Goal: Task Accomplishment & Management: Complete application form

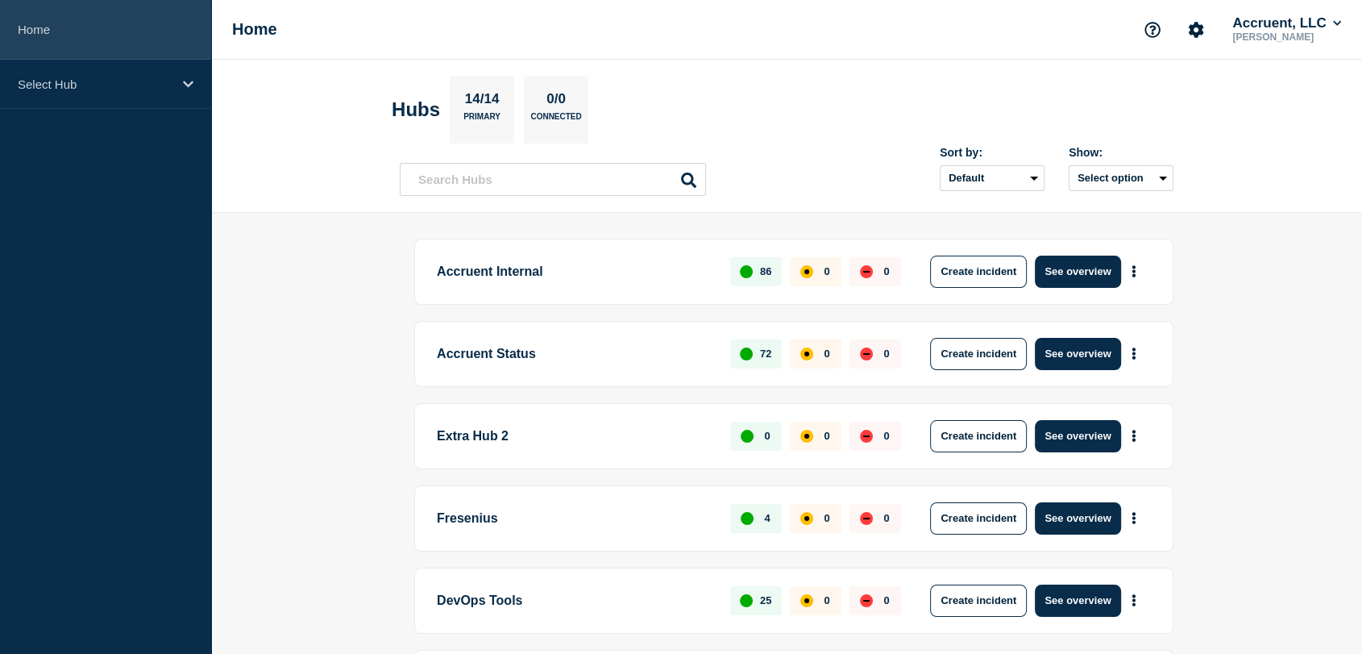
click at [111, 34] on link "Home" at bounding box center [105, 30] width 211 height 60
click at [84, 24] on link "Home" at bounding box center [105, 30] width 211 height 60
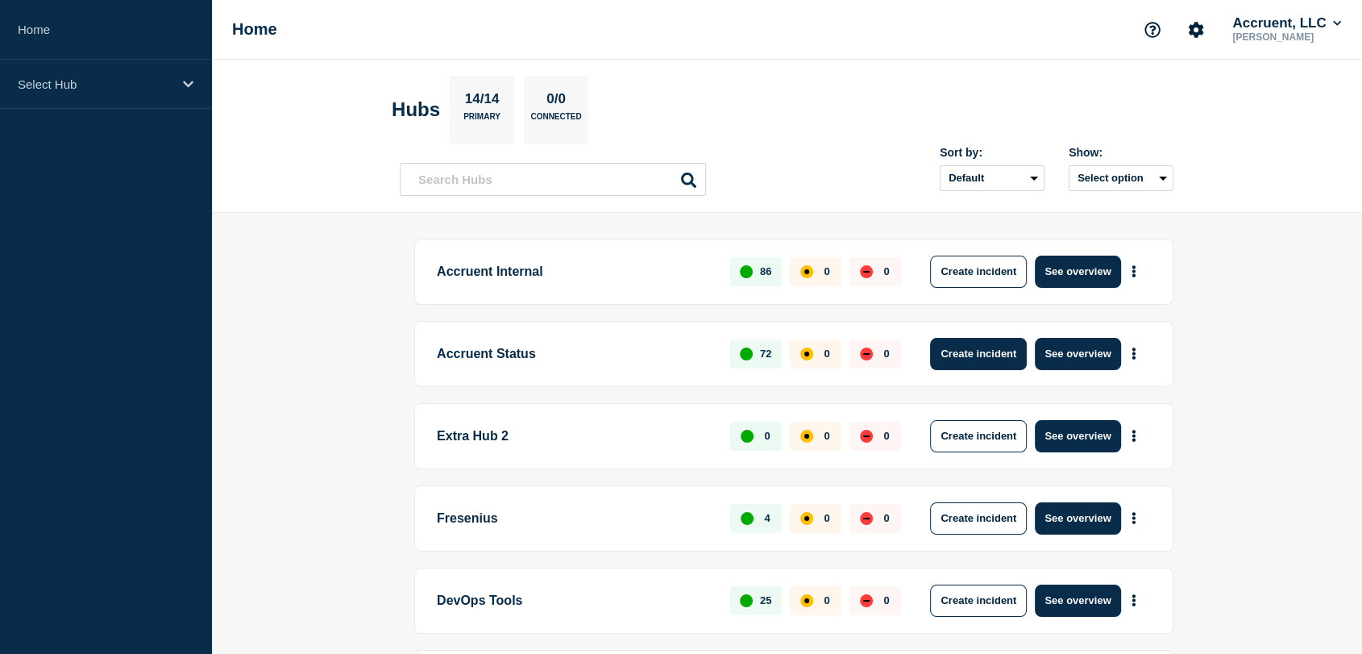
click at [975, 355] on button "Create incident" at bounding box center [978, 354] width 97 height 32
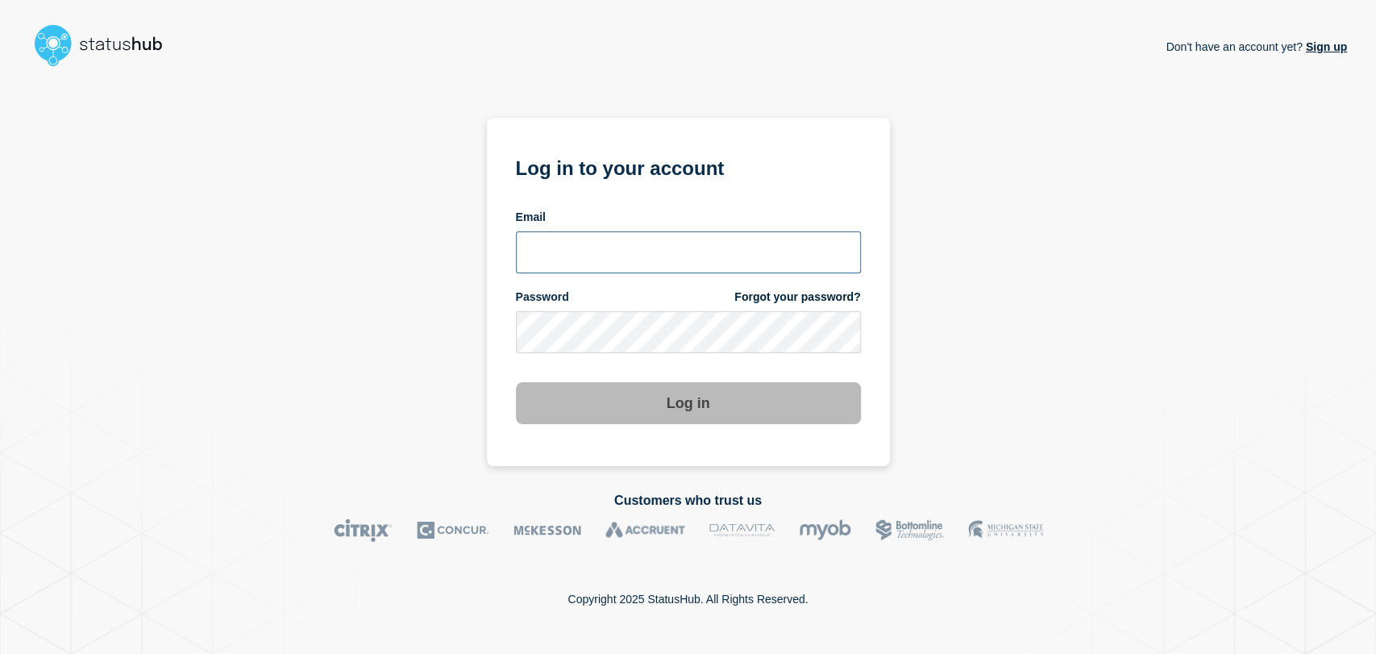
click at [594, 242] on input "email input" at bounding box center [688, 252] width 345 height 42
click at [565, 247] on input "email input" at bounding box center [688, 252] width 345 height 42
type input "gavin.moore@accruent.com"
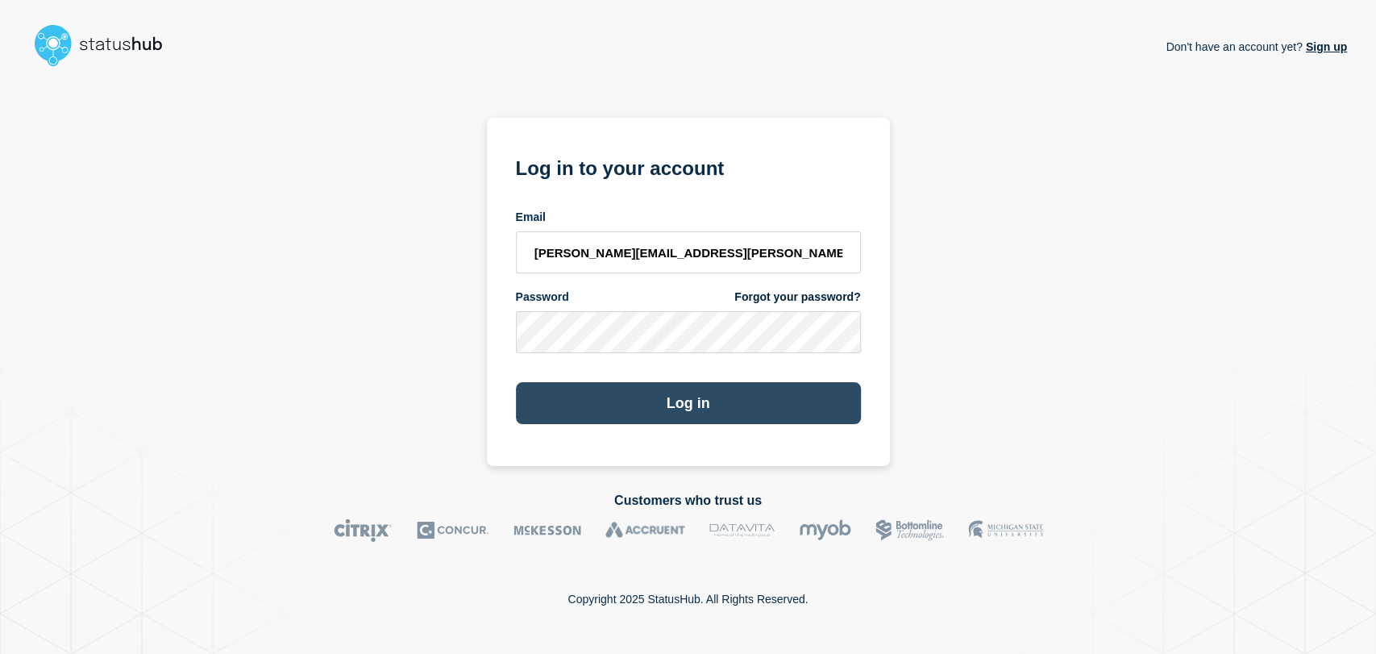
click at [628, 392] on button "Log in" at bounding box center [688, 403] width 345 height 42
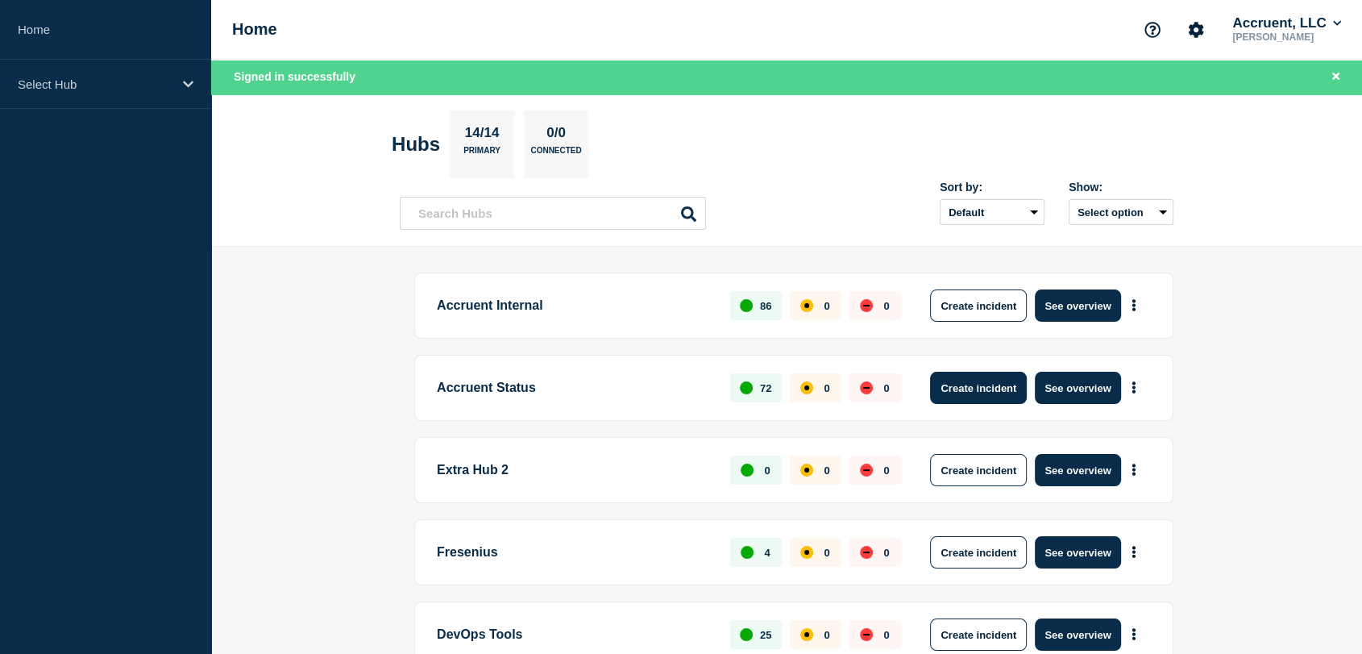
click at [955, 384] on button "Create incident" at bounding box center [978, 388] width 97 height 32
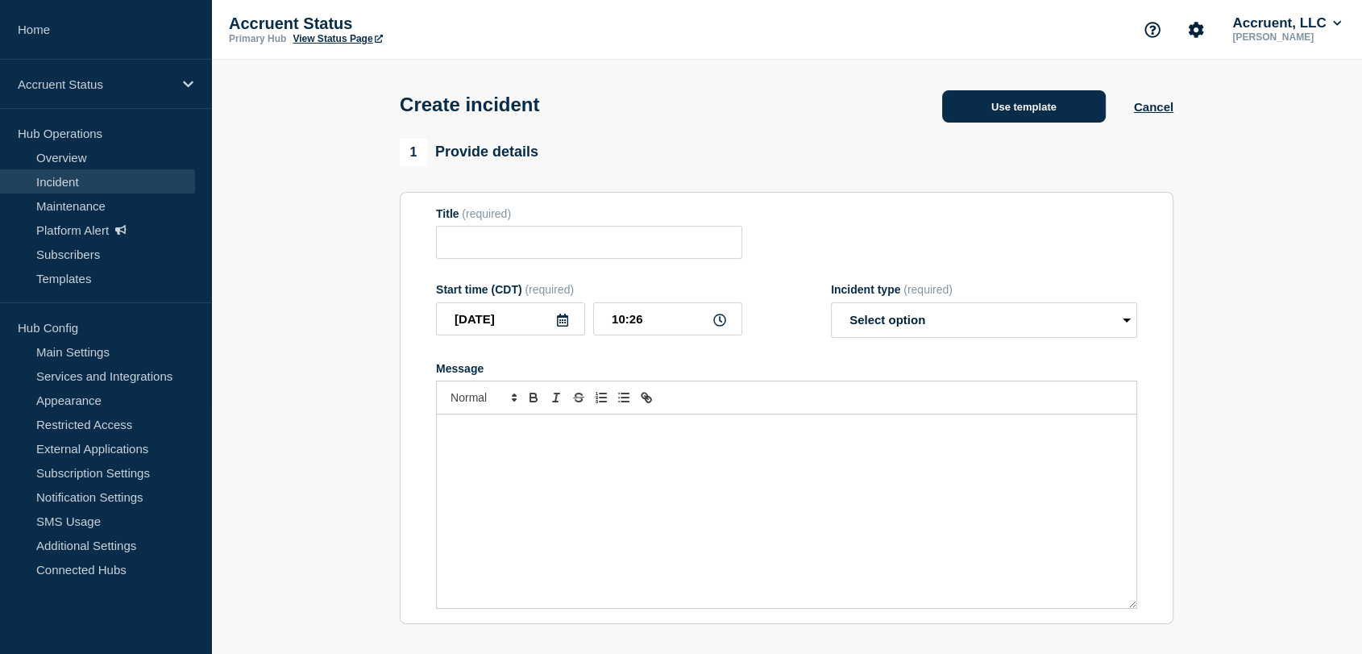
click at [983, 98] on button "Use template" at bounding box center [1024, 106] width 164 height 32
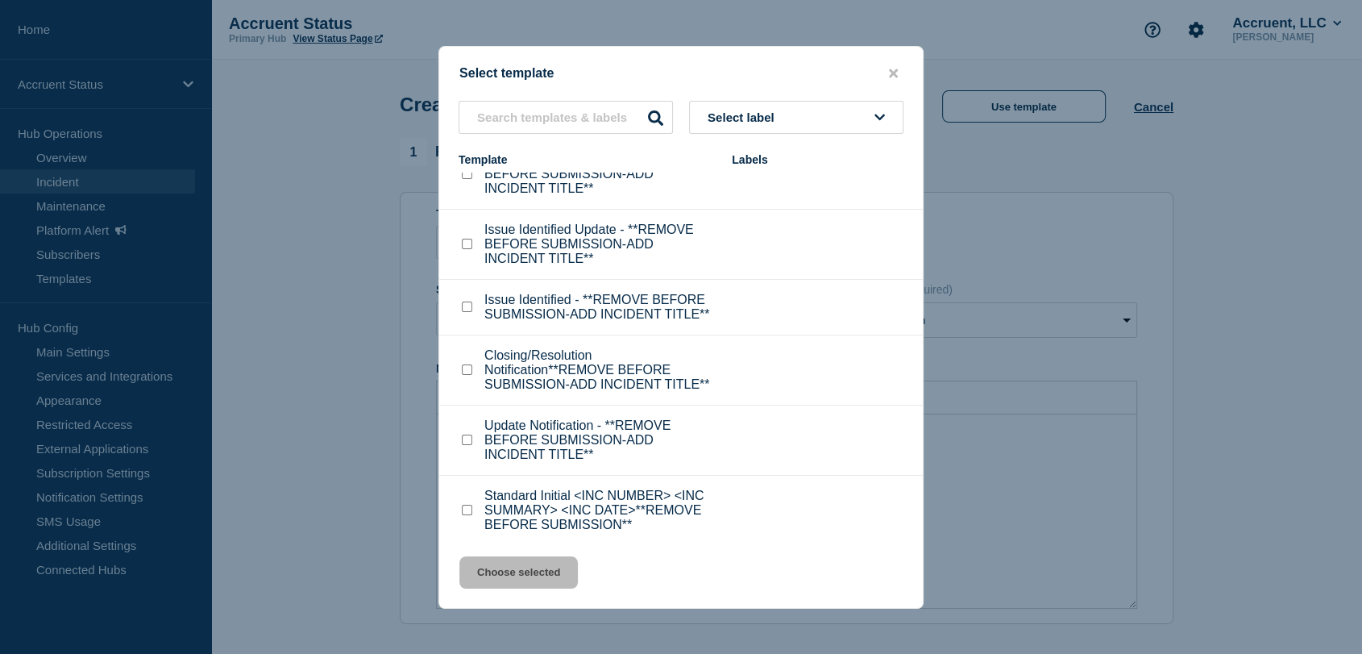
scroll to position [51, 0]
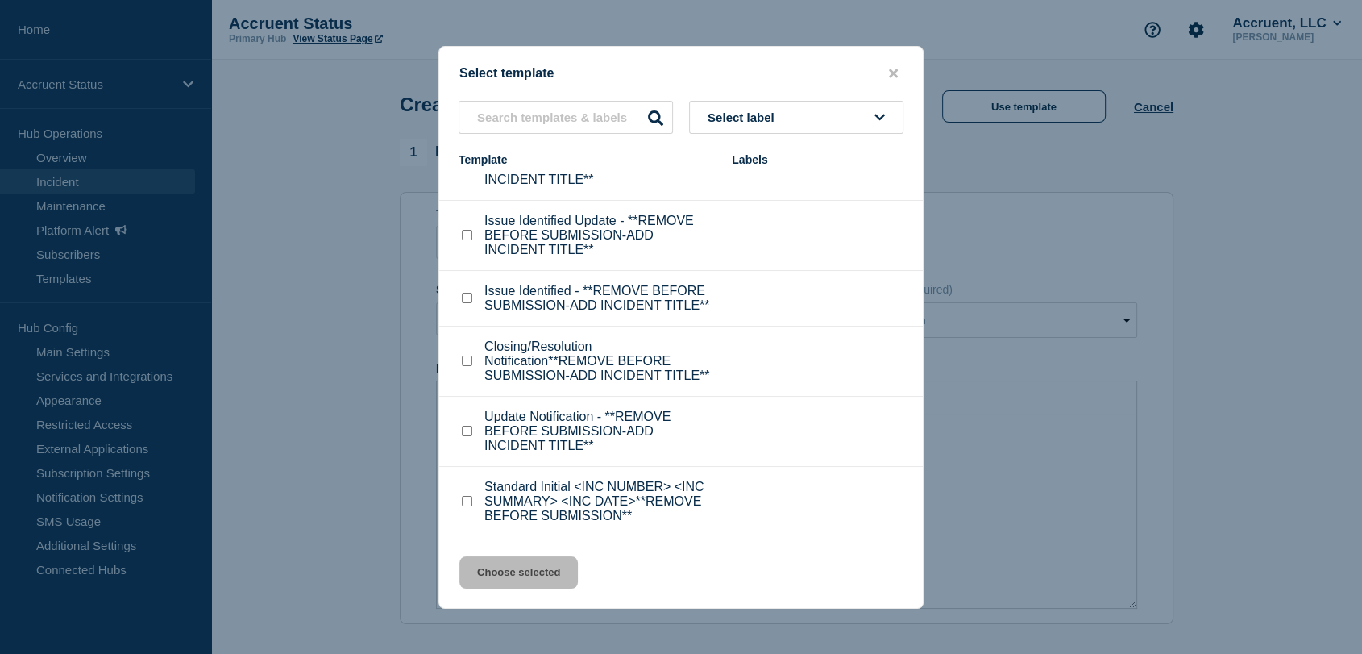
click at [467, 501] on input "Standard Initial <INC NUMBER> <INC SUMMARY> <INC DATE>**REMOVE BEFORE SUBMISSIO…" at bounding box center [467, 501] width 10 height 10
checkbox input "true"
click at [525, 567] on button "Choose selected" at bounding box center [518, 572] width 118 height 32
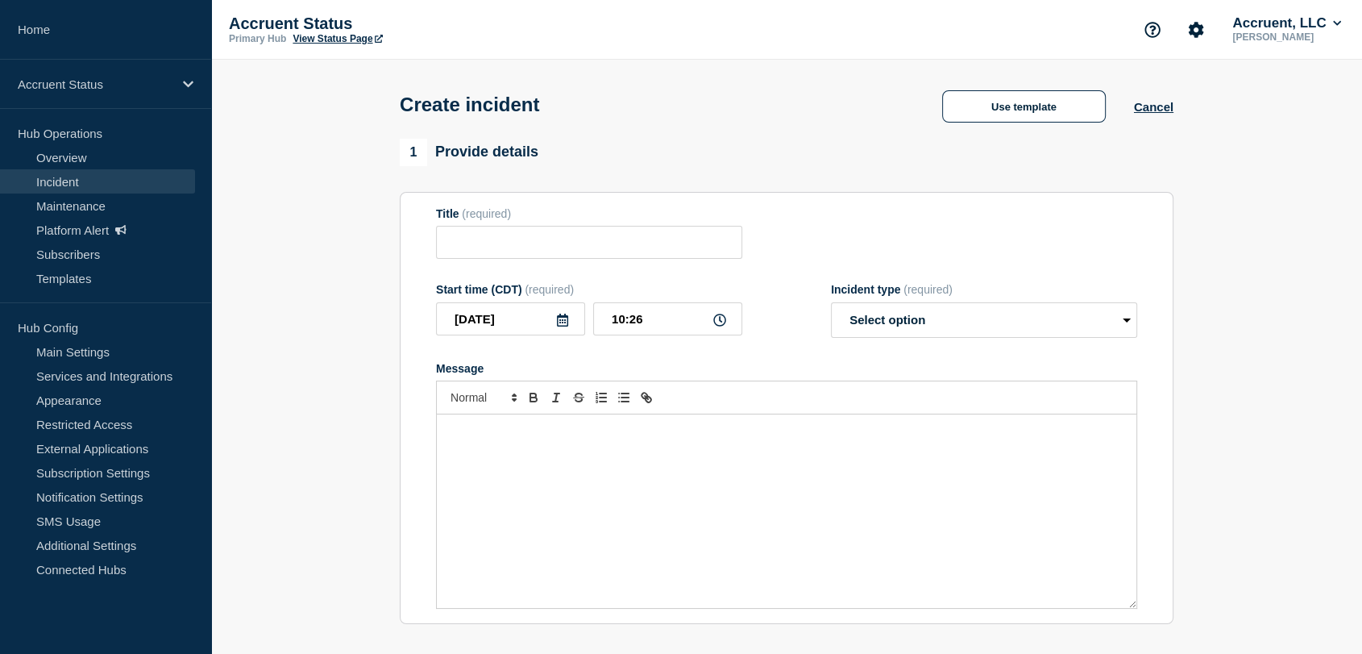
type input "Standard Initial <INC NUMBER> <INC SUMMARY> <INC DATE>**REMOVE BEFORE SUBMISSIO…"
select select "investigating"
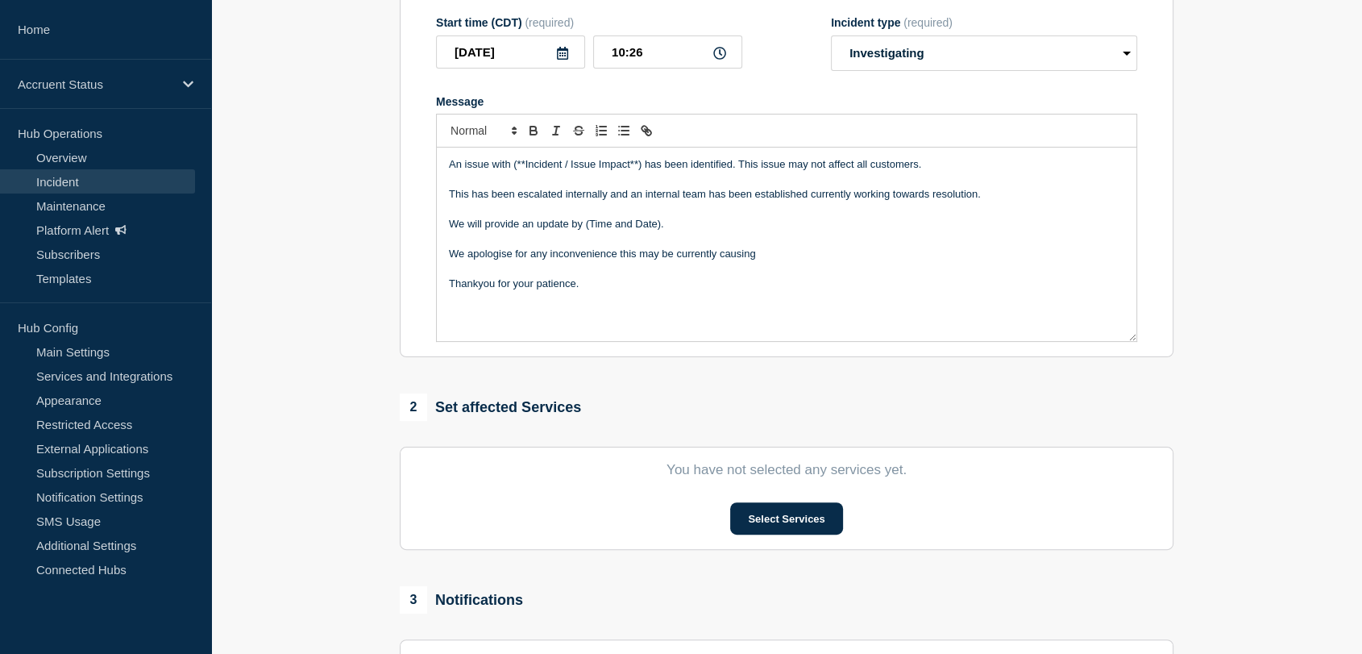
scroll to position [358, 0]
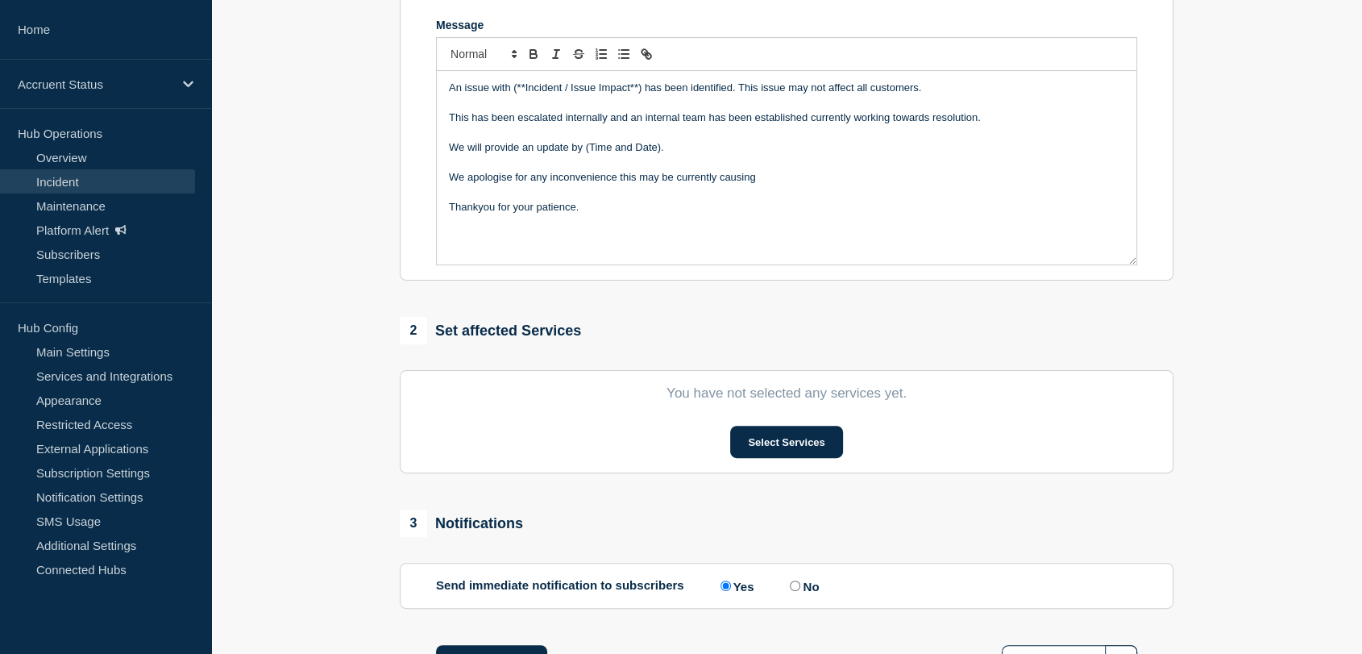
click at [797, 584] on input "No" at bounding box center [795, 585] width 10 height 10
radio input "true"
radio input "false"
click at [742, 445] on button "Select Services" at bounding box center [786, 442] width 112 height 32
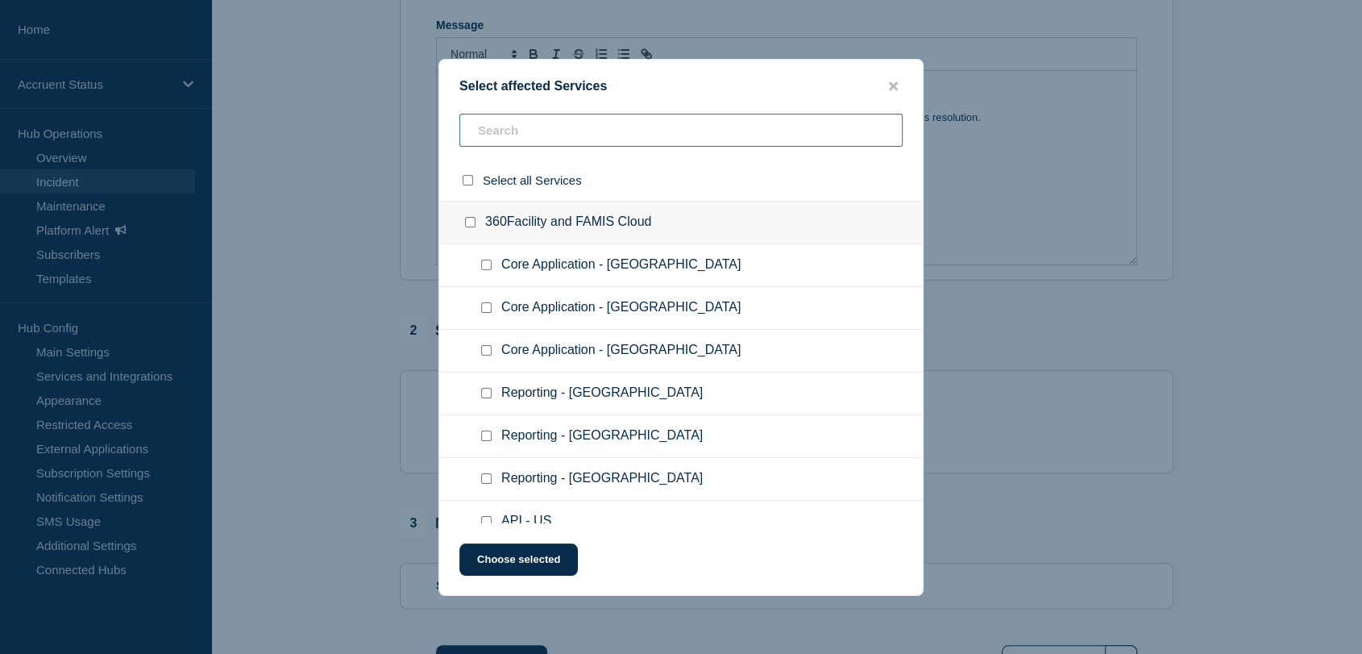
click at [555, 130] on input "text" at bounding box center [680, 130] width 443 height 33
click at [489, 264] on input "Core Application - US checkbox" at bounding box center [486, 265] width 10 height 10
checkbox input "true"
click at [567, 126] on input "text" at bounding box center [680, 130] width 443 height 33
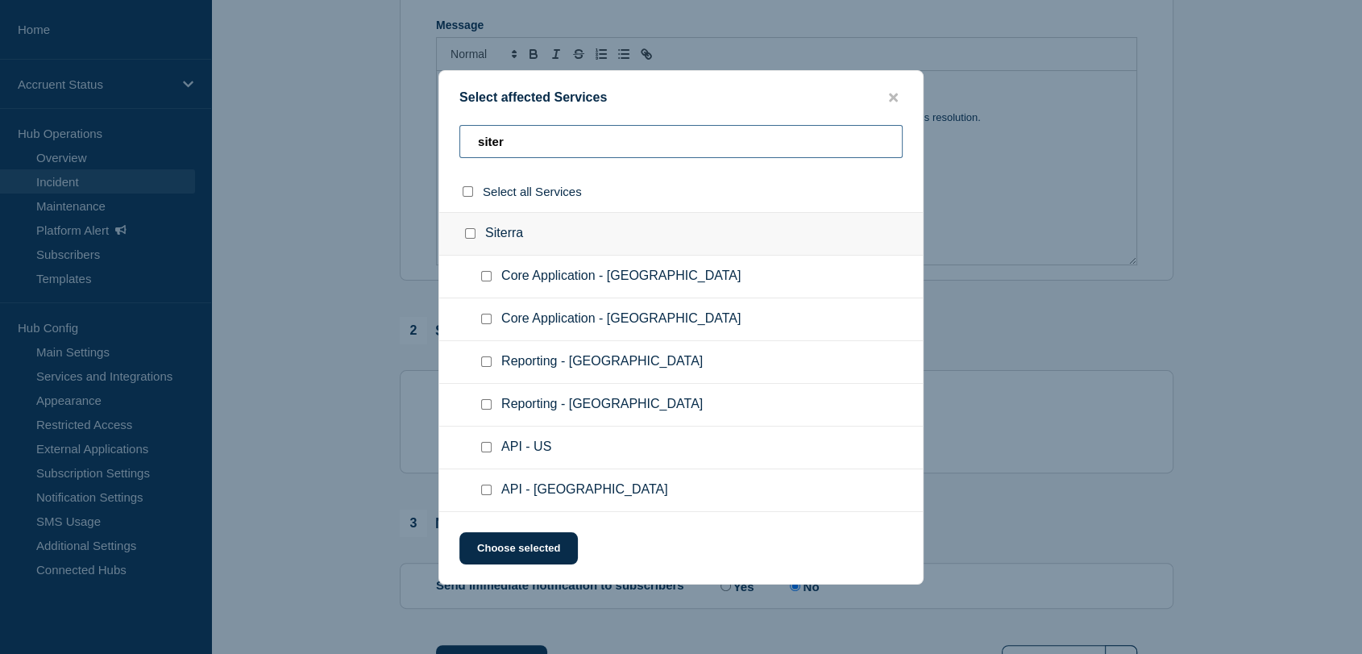
type input "siter"
click at [488, 275] on input "Core Application - US checkbox" at bounding box center [486, 276] width 10 height 10
checkbox input "true"
click at [551, 546] on button "Choose selected" at bounding box center [518, 548] width 118 height 32
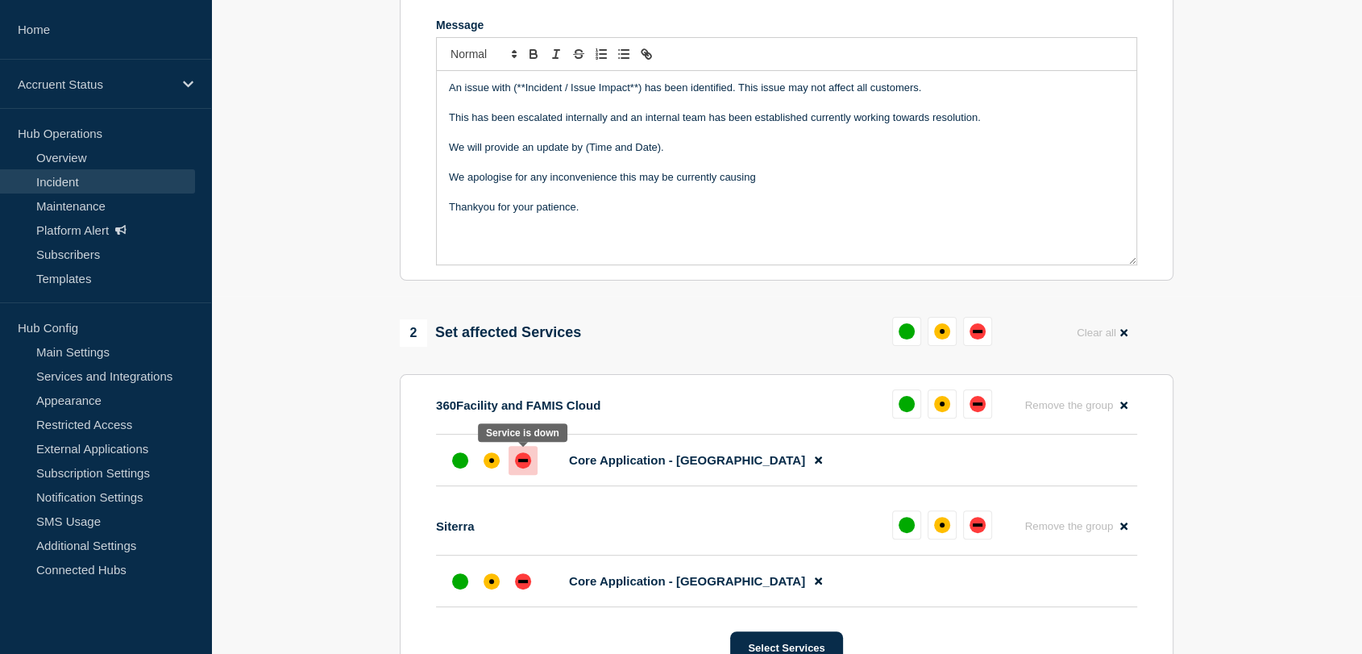
click at [519, 459] on div "down" at bounding box center [523, 460] width 10 height 3
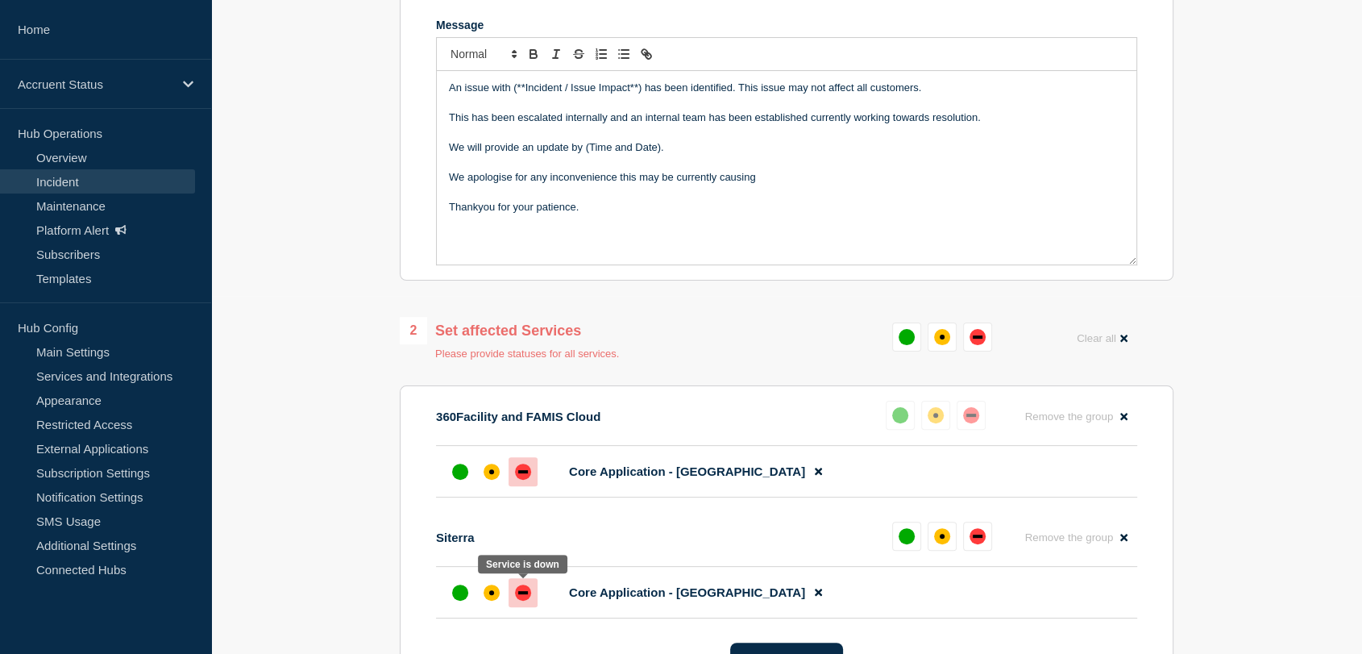
click at [528, 592] on div "down" at bounding box center [523, 592] width 16 height 16
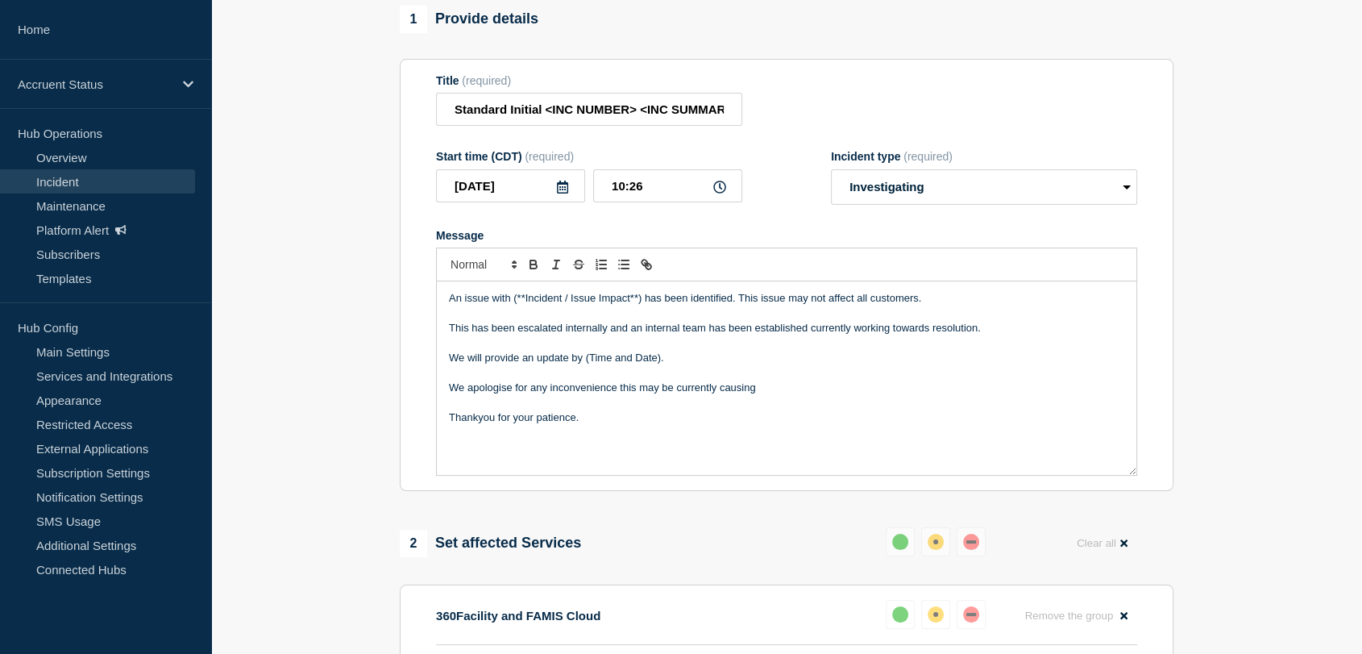
scroll to position [0, 0]
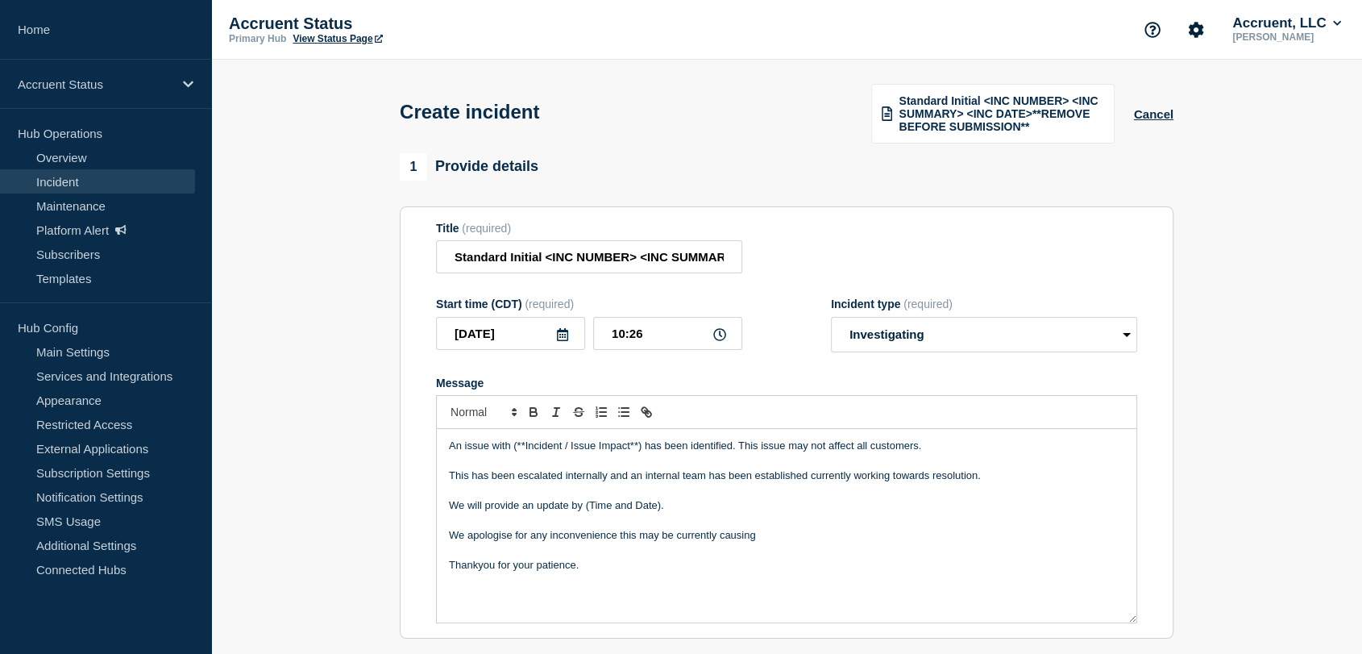
click at [568, 330] on icon at bounding box center [562, 334] width 13 height 13
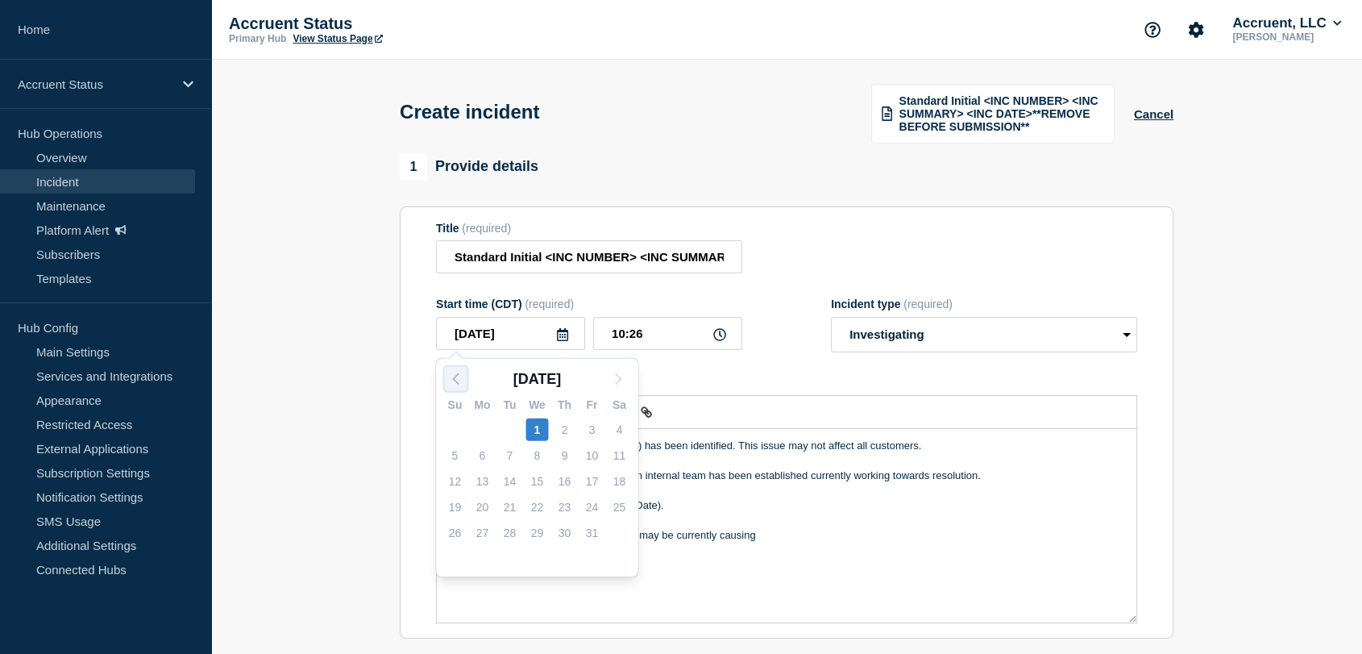
click at [453, 381] on icon "button" at bounding box center [455, 378] width 19 height 19
click at [591, 481] on div "19" at bounding box center [591, 481] width 23 height 23
type input "[DATE]"
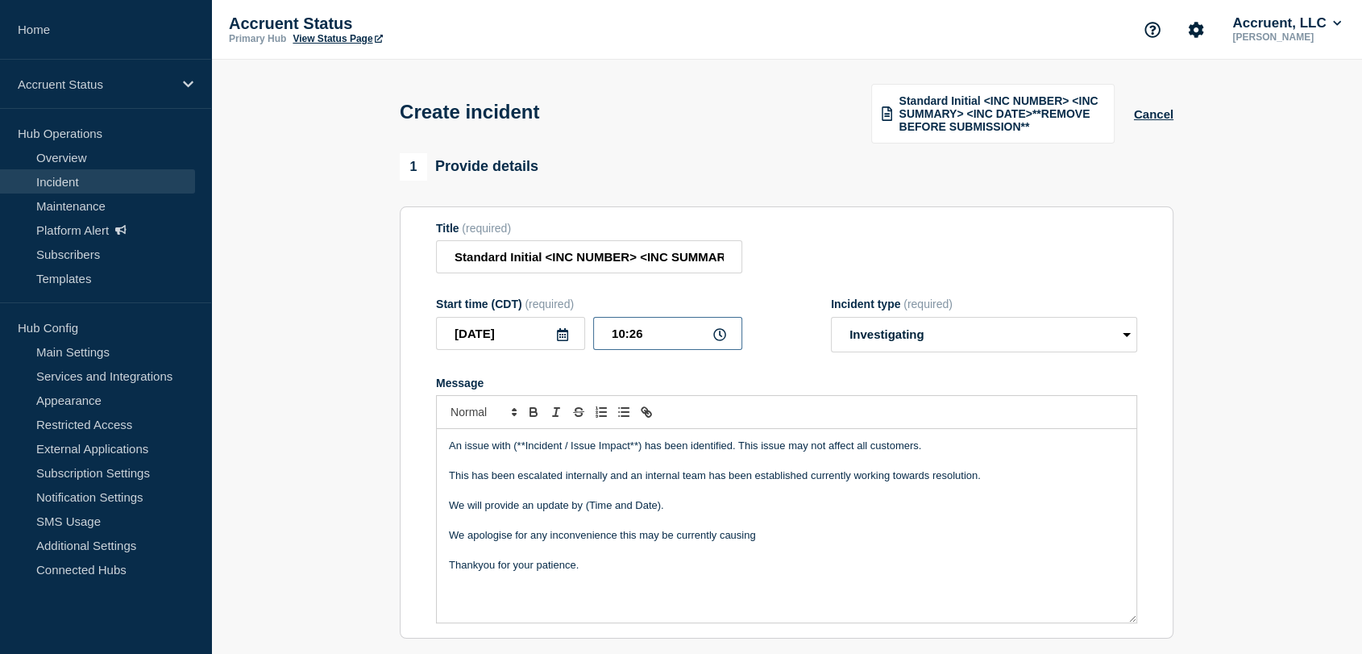
click at [623, 333] on input "10:26" at bounding box center [667, 333] width 149 height 33
click at [672, 330] on input "11:26" at bounding box center [667, 333] width 149 height 33
type input "11:38"
drag, startPoint x: 641, startPoint y: 444, endPoint x: 513, endPoint y: 444, distance: 127.4
click at [513, 444] on p "An issue with (**Incident / Issue Impact**) has been identified. This issue may…" at bounding box center [786, 445] width 675 height 15
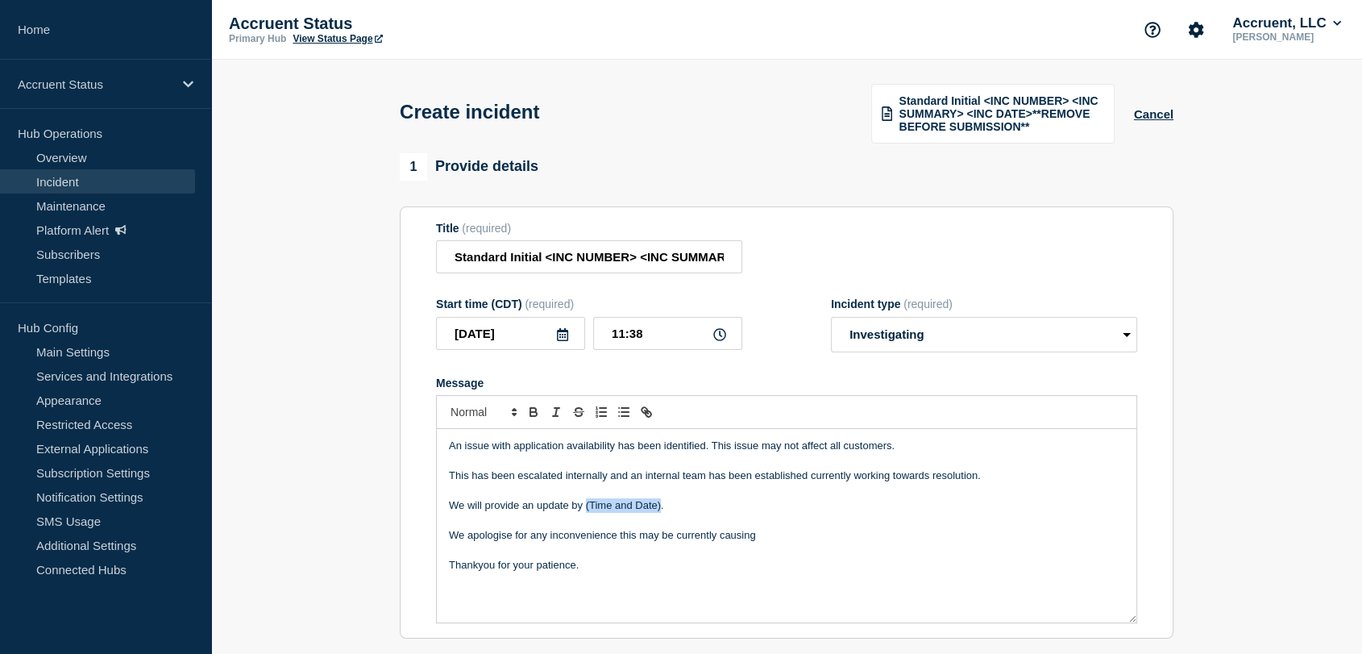
drag, startPoint x: 661, startPoint y: 501, endPoint x: 584, endPoint y: 504, distance: 76.6
click at [584, 504] on p "We will provide an update by (Time and Date)." at bounding box center [786, 505] width 675 height 15
drag, startPoint x: 636, startPoint y: 256, endPoint x: 408, endPoint y: 256, distance: 228.1
click at [408, 256] on section "Title (required) Standard Initial <INC NUMBER> <INC SUMMARY> <INC DATE>**REMOVE…" at bounding box center [787, 422] width 774 height 433
paste input "INC1528681"
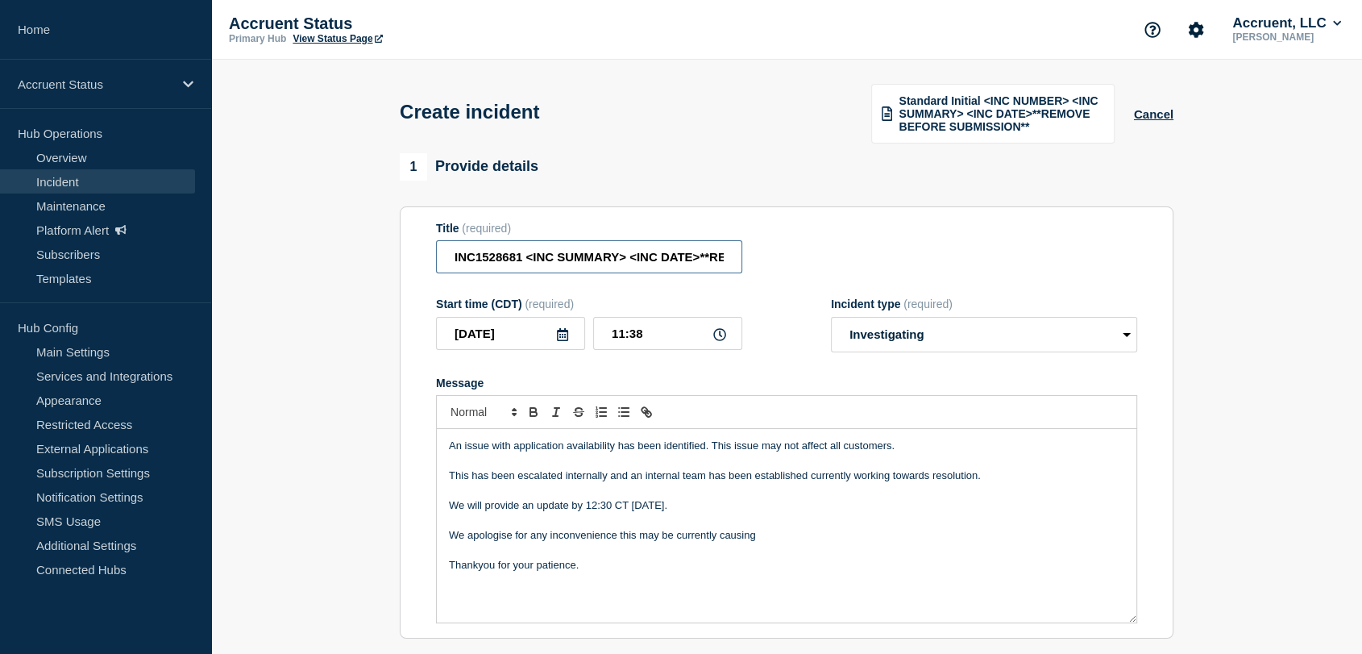
drag, startPoint x: 625, startPoint y: 251, endPoint x: 524, endPoint y: 256, distance: 101.7
click at [524, 256] on input "INC1528681 <INC SUMMARY> <INC DATE>**REMOVE BEFORE SUBMISSION**" at bounding box center [589, 256] width 306 height 33
drag, startPoint x: 671, startPoint y: 254, endPoint x: 772, endPoint y: 254, distance: 100.8
click at [772, 254] on div "Title (required) INC1528681 - Application Unavailable <INC DATE>**REMOVE BEFORE…" at bounding box center [786, 248] width 701 height 52
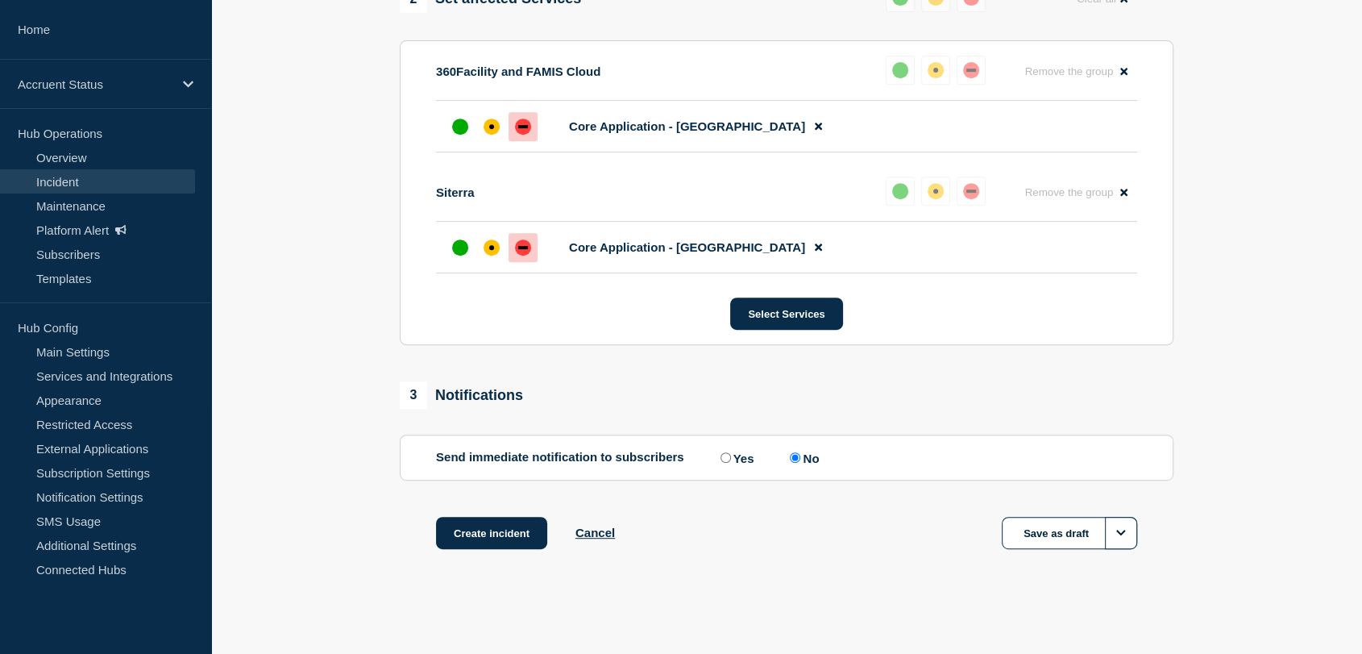
scroll to position [692, 0]
type input "INC1528681 - Application Unavailable - [DATE]"
click at [490, 526] on button "Create incident" at bounding box center [491, 533] width 111 height 32
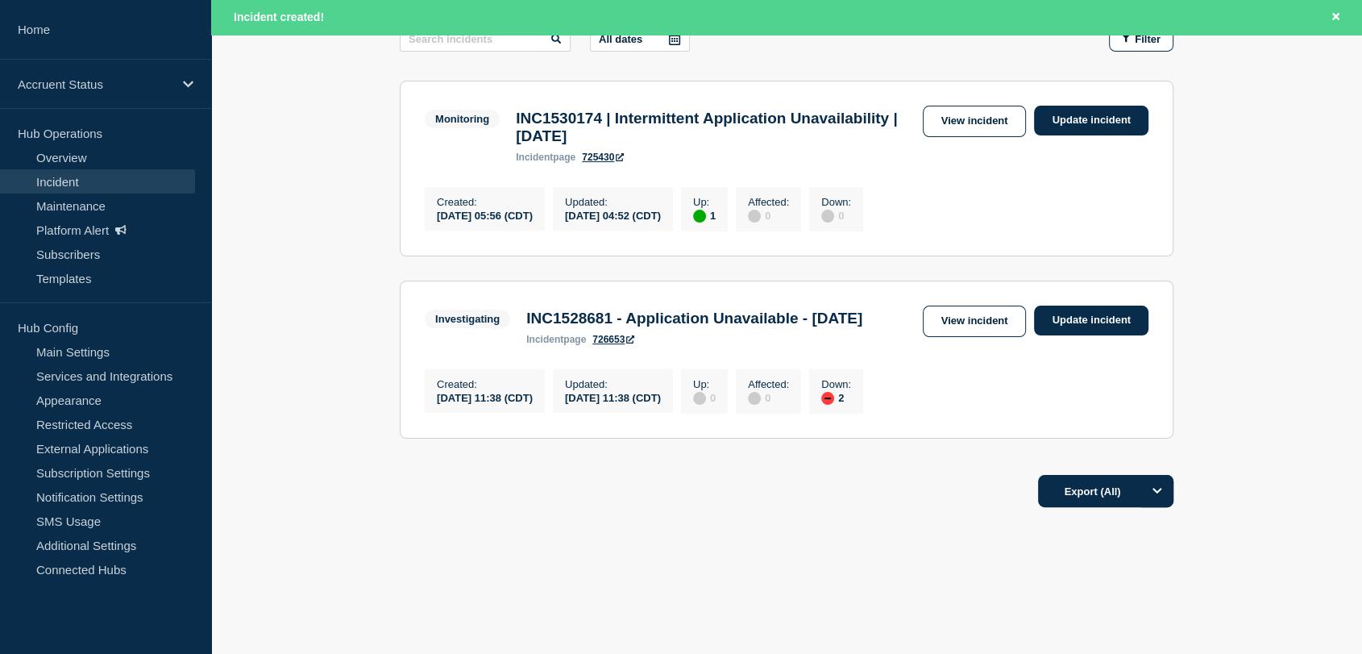
scroll to position [324, 0]
click at [1012, 305] on link "View incident" at bounding box center [975, 320] width 104 height 31
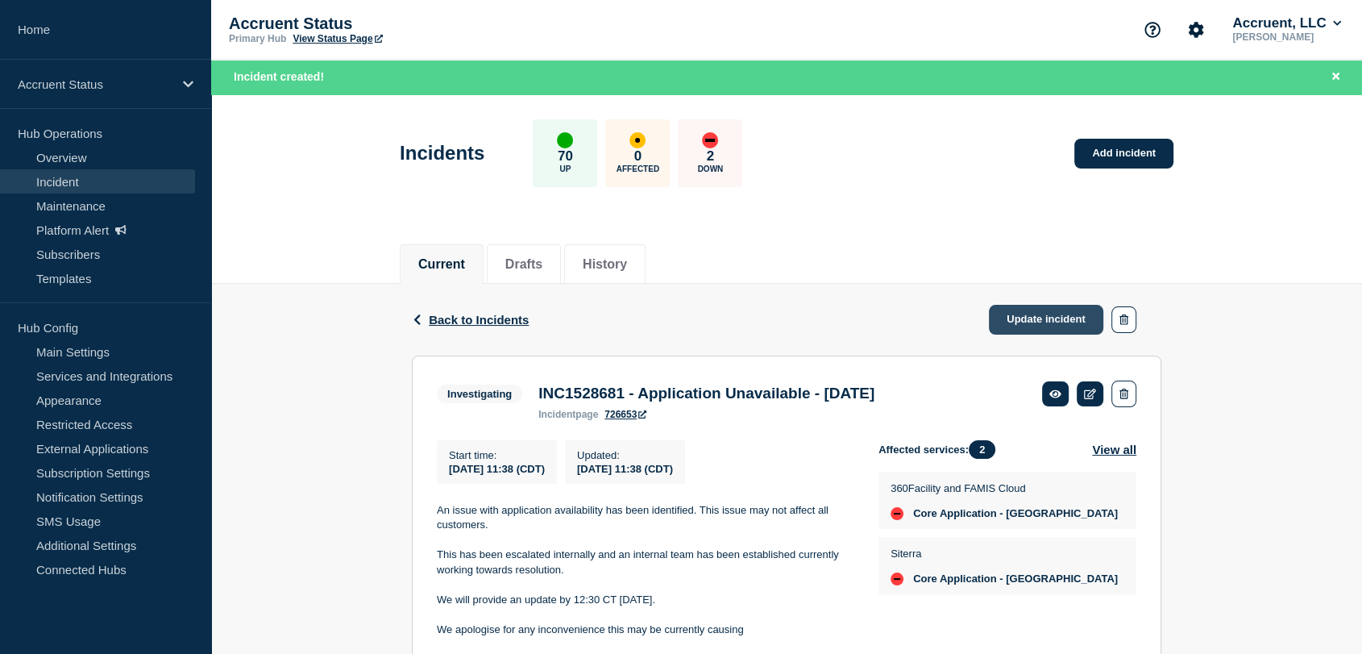
click at [1055, 321] on link "Update incident" at bounding box center [1046, 320] width 114 height 30
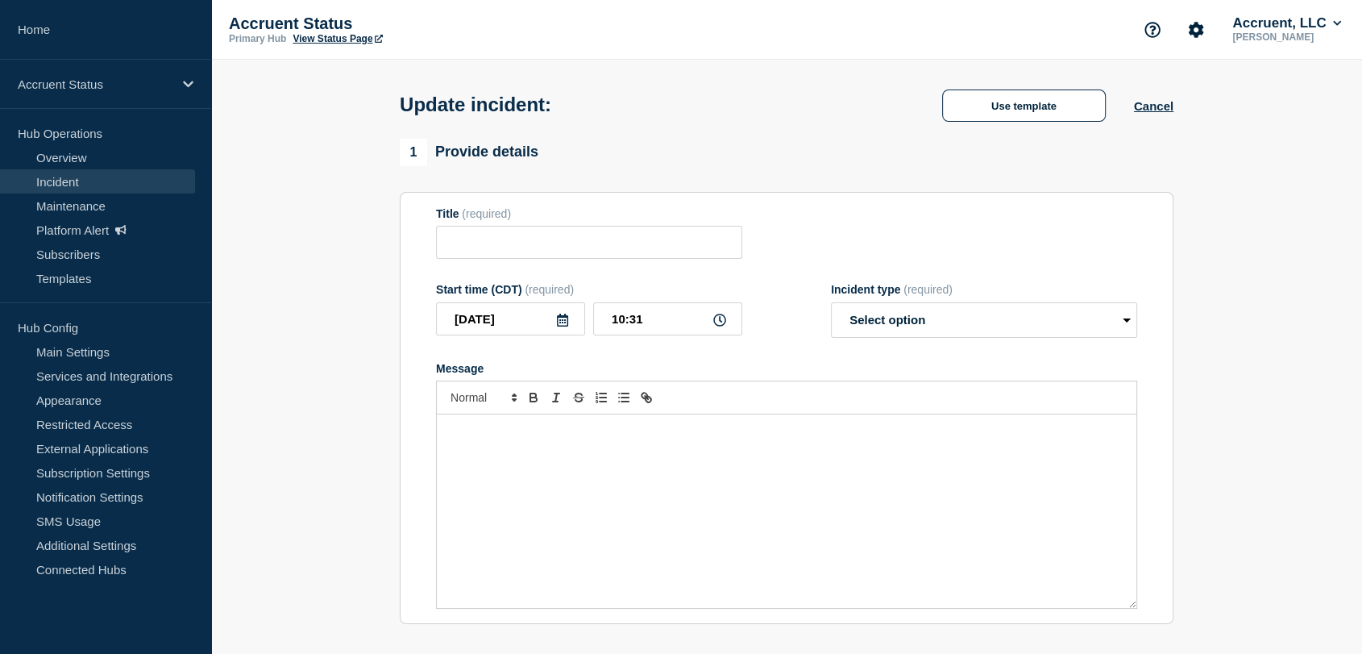
type input "INC1528681 - Application Unavailable - [DATE]"
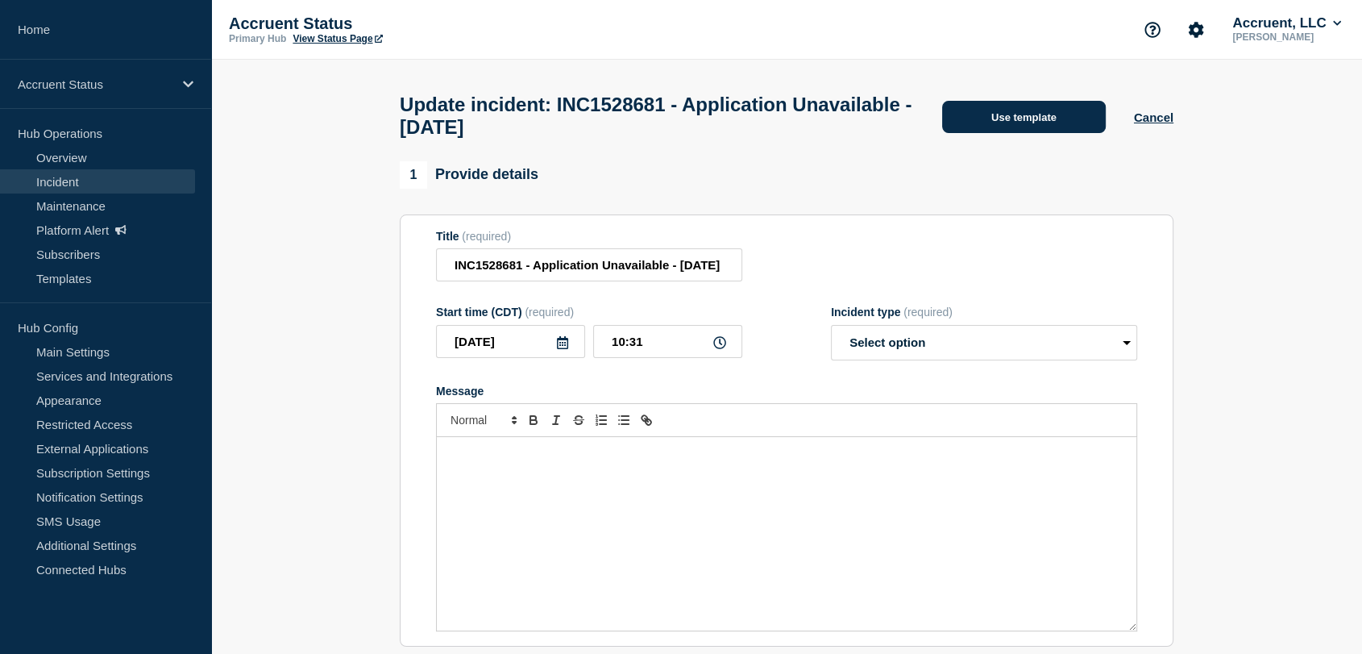
click at [955, 130] on button "Use template" at bounding box center [1024, 117] width 164 height 32
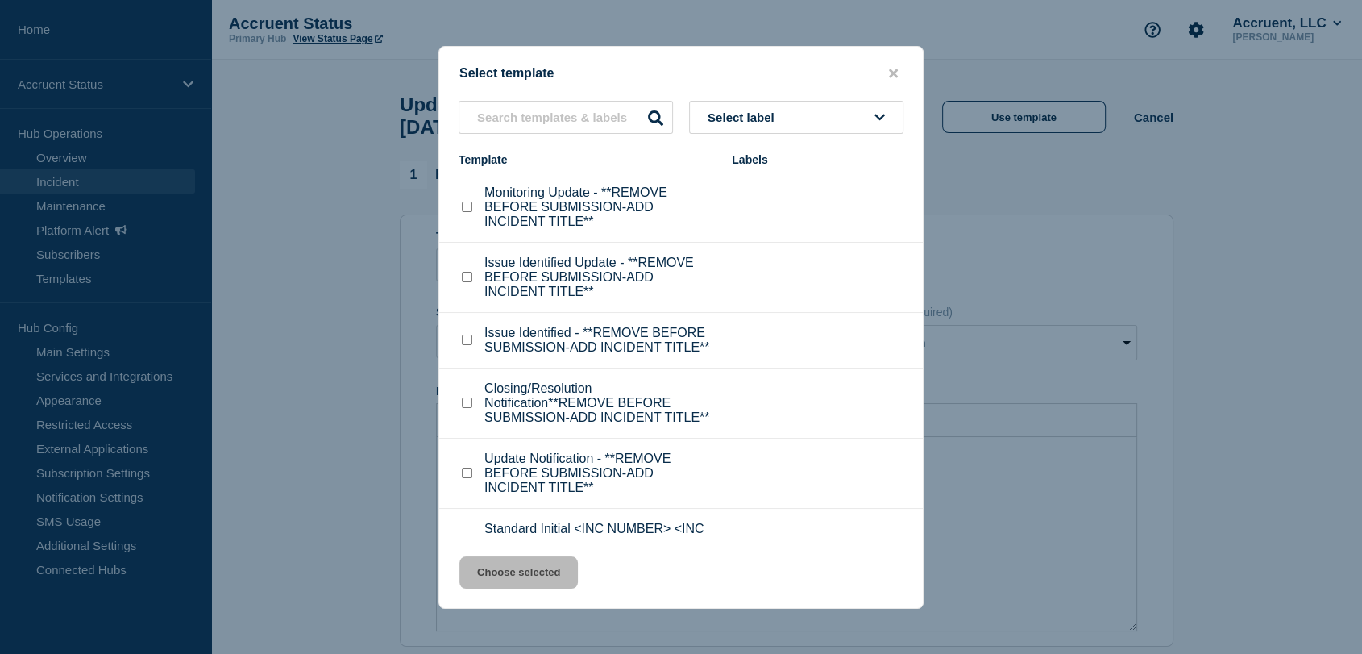
click at [467, 408] on input "Closing/Resolution Notification**REMOVE BEFORE SUBMISSION-ADD INCIDENT TITLE** …" at bounding box center [467, 402] width 10 height 10
checkbox input "true"
click at [544, 571] on button "Choose selected" at bounding box center [518, 572] width 118 height 32
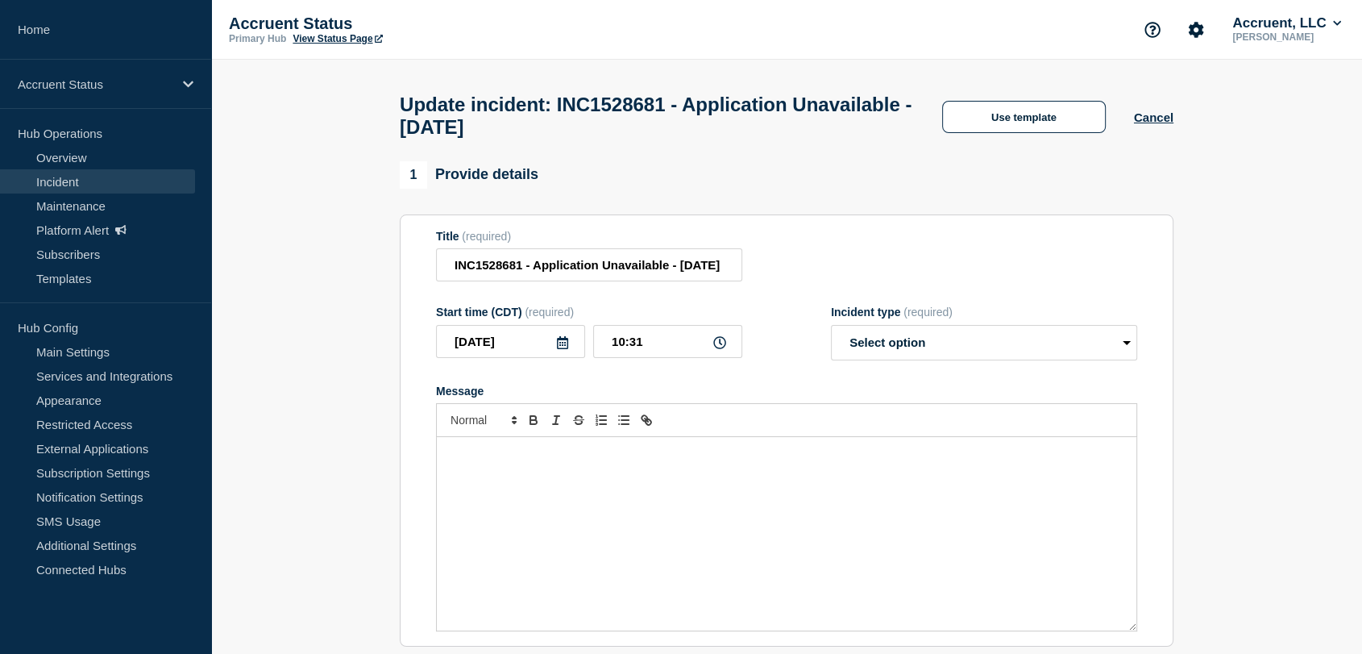
select select "resolved"
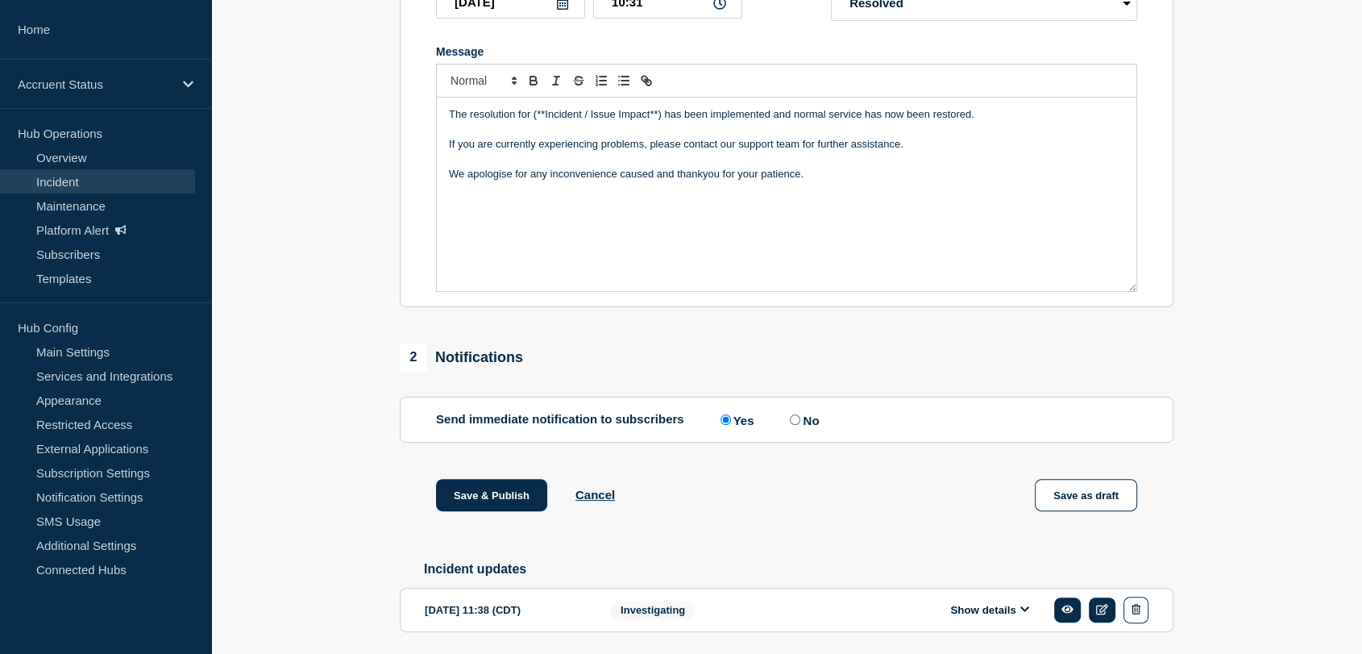
scroll to position [358, 0]
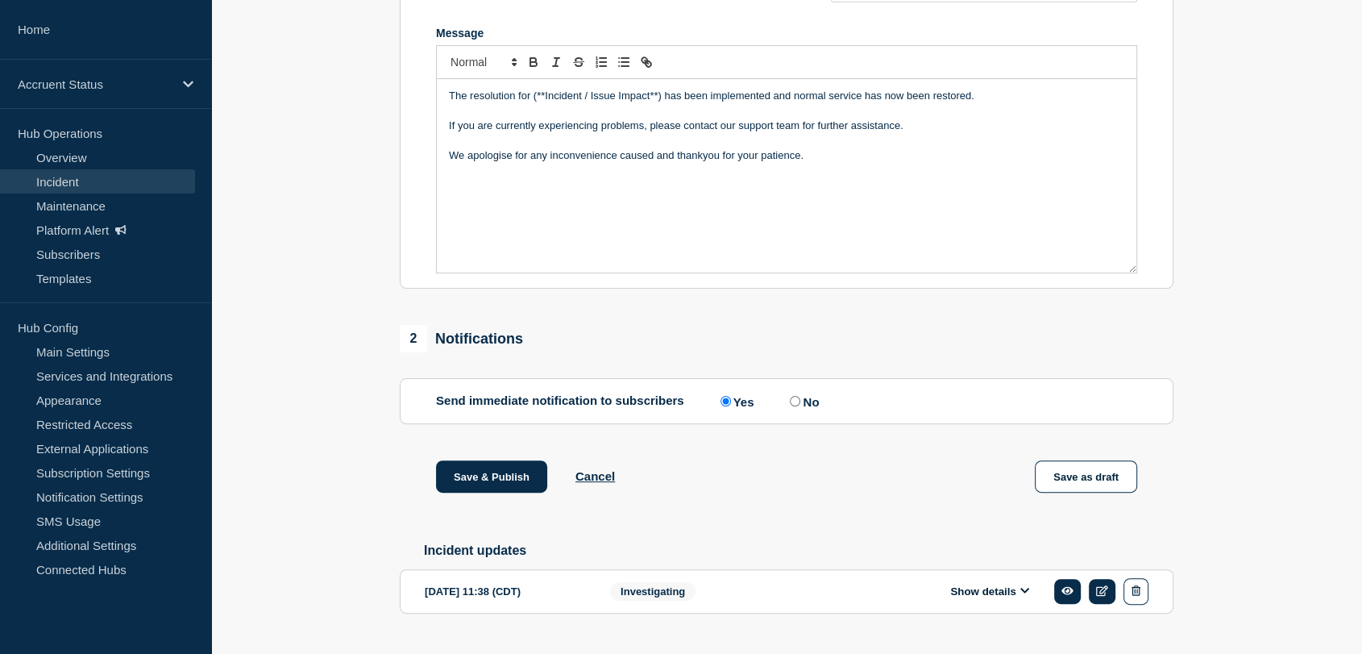
click at [796, 406] on input "No" at bounding box center [795, 401] width 10 height 10
radio input "true"
radio input "false"
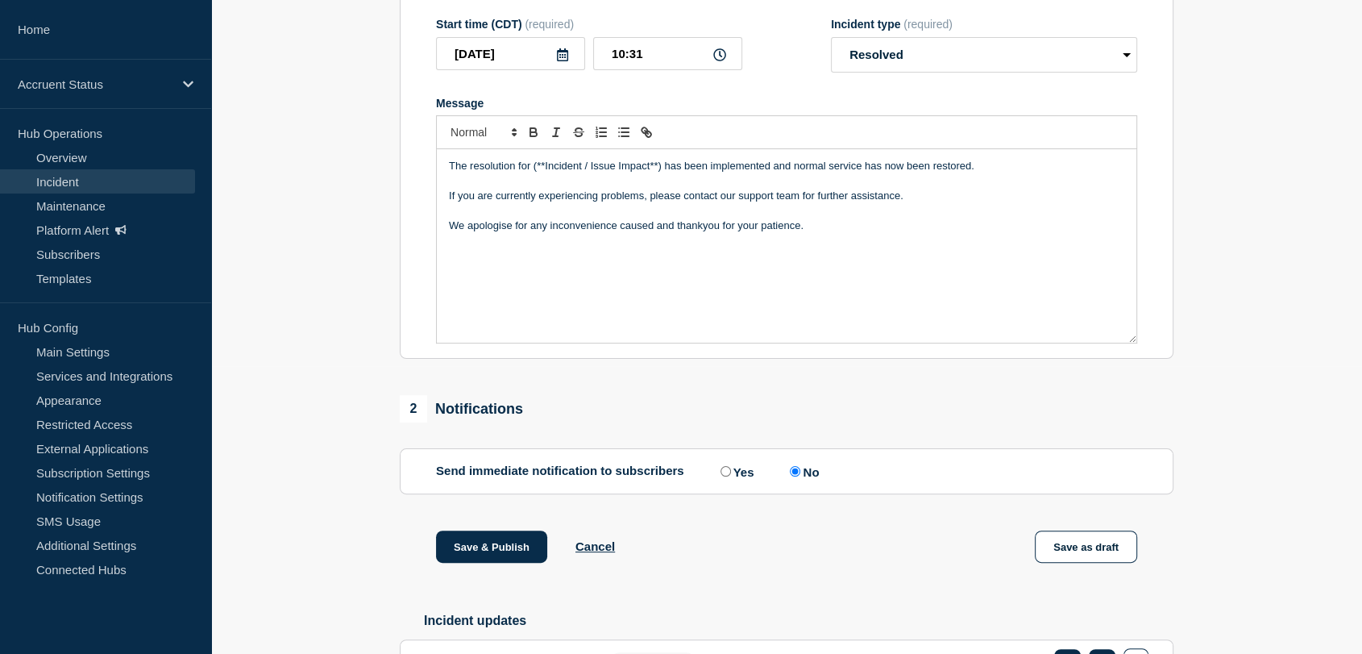
scroll to position [179, 0]
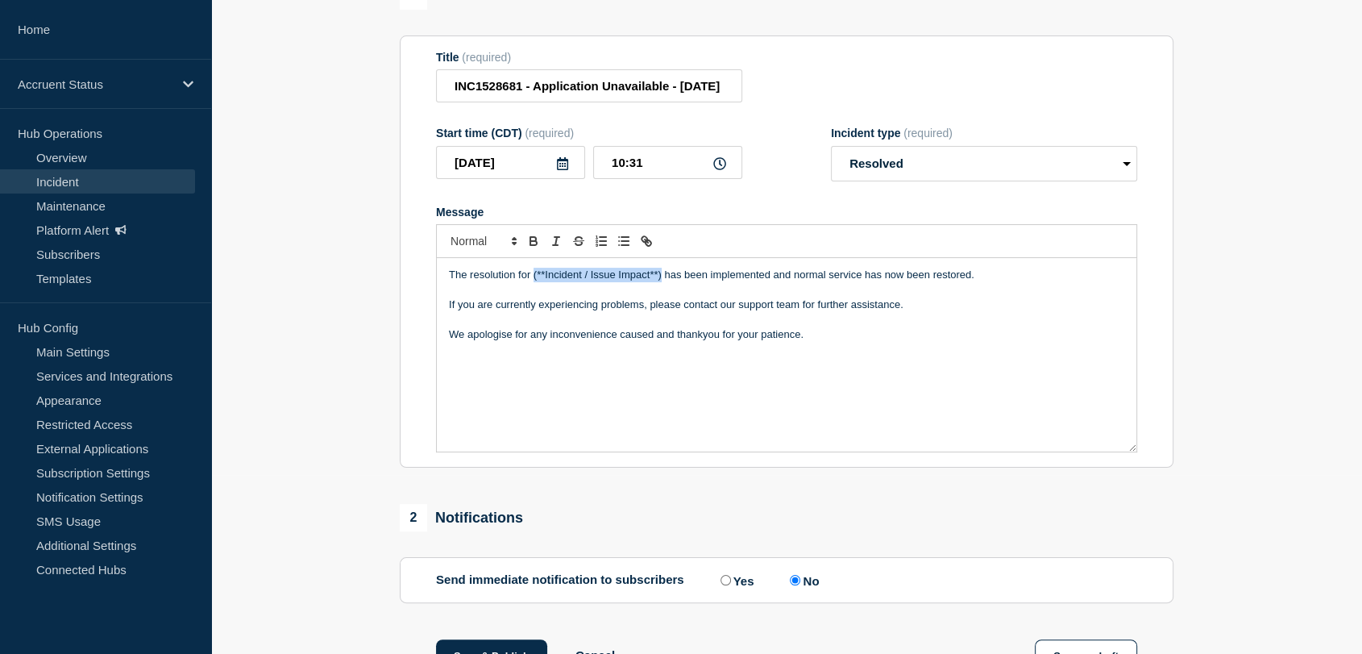
drag, startPoint x: 661, startPoint y: 289, endPoint x: 533, endPoint y: 289, distance: 128.2
click at [533, 282] on p "The resolution for (**Incident / Issue Impact**) has been implemented and norma…" at bounding box center [786, 275] width 675 height 15
click at [565, 170] on icon at bounding box center [562, 163] width 13 height 13
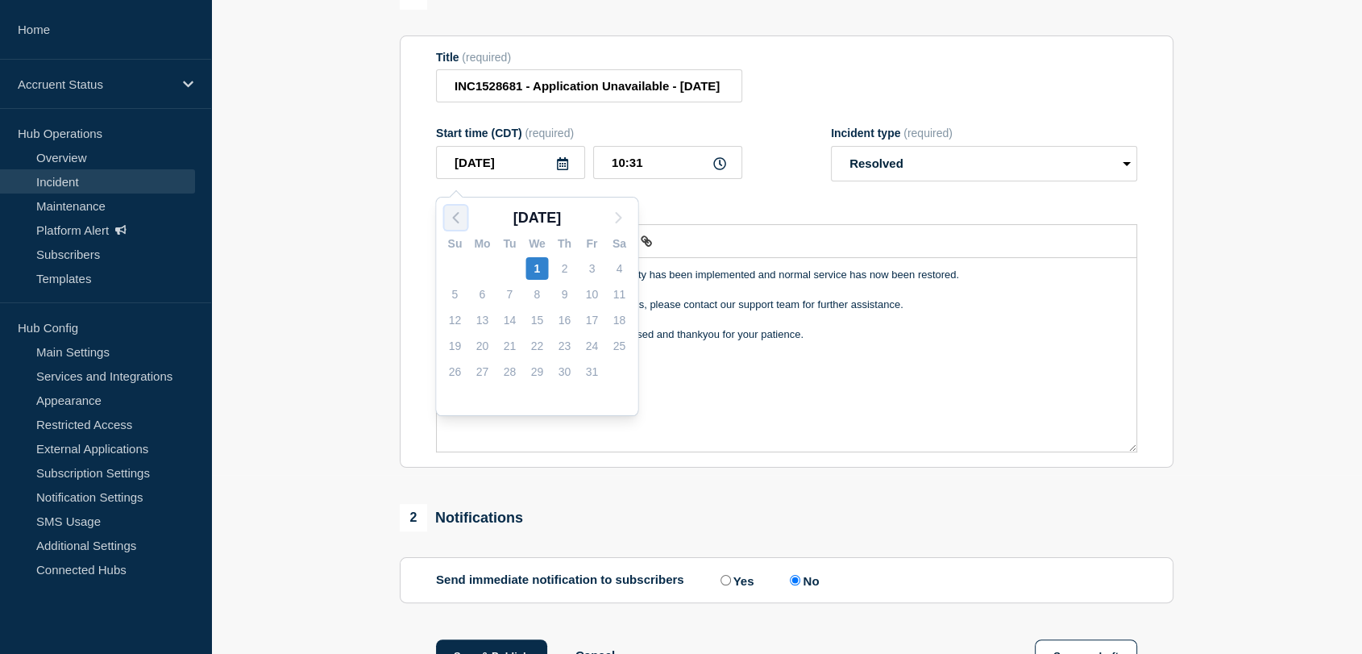
click at [457, 214] on polyline "button" at bounding box center [455, 218] width 5 height 10
click at [595, 318] on div "19" at bounding box center [591, 320] width 23 height 23
type input "[DATE]"
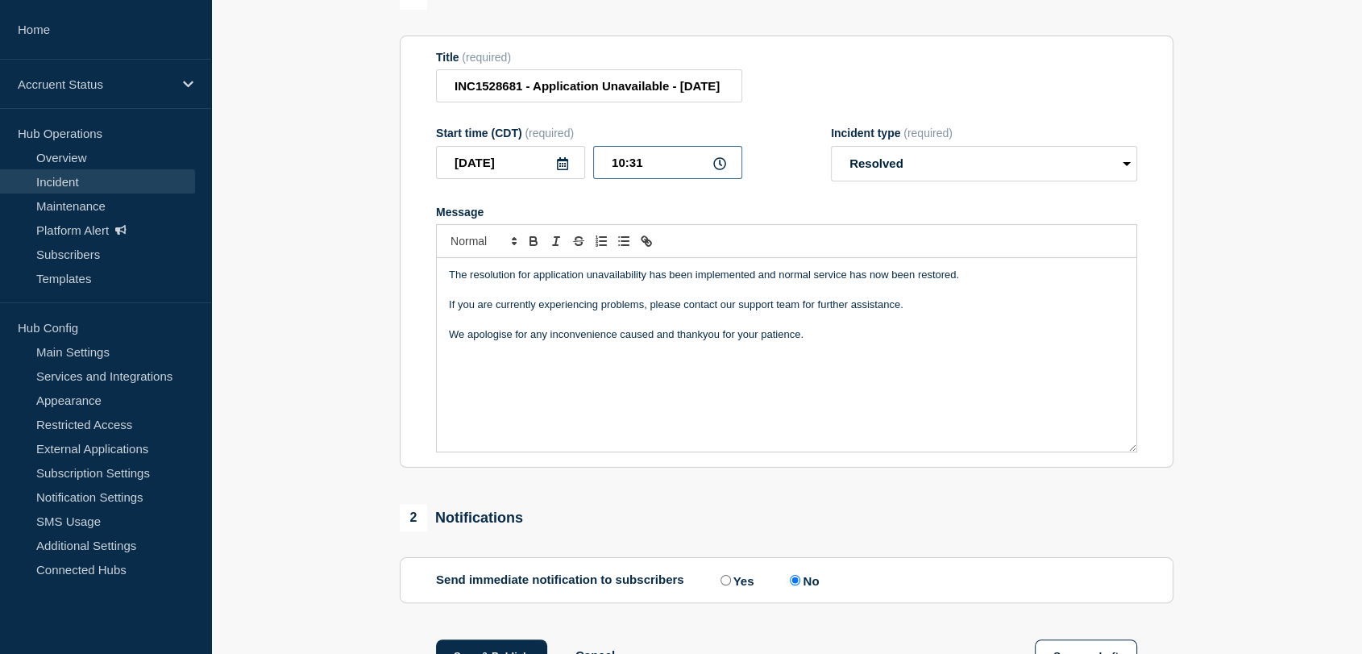
click at [623, 165] on input "10:31" at bounding box center [667, 162] width 149 height 33
click at [642, 168] on input "11:31" at bounding box center [667, 162] width 149 height 33
type input "11:53"
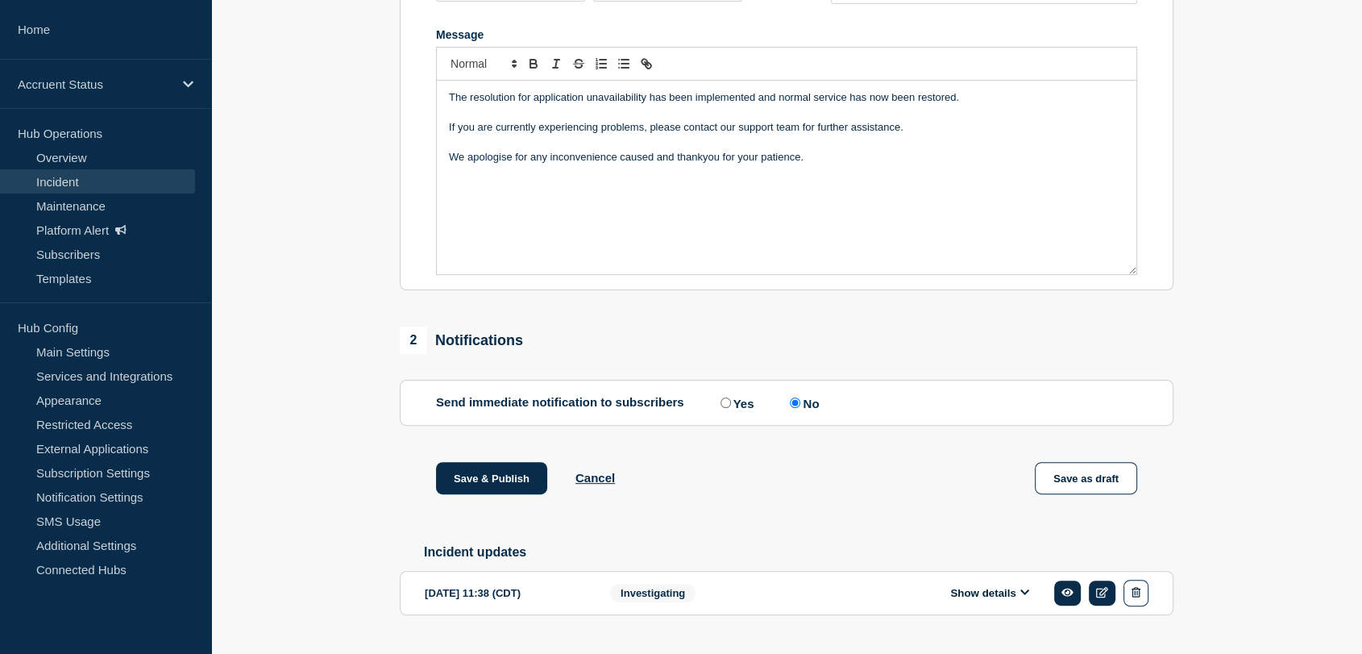
scroll to position [406, 0]
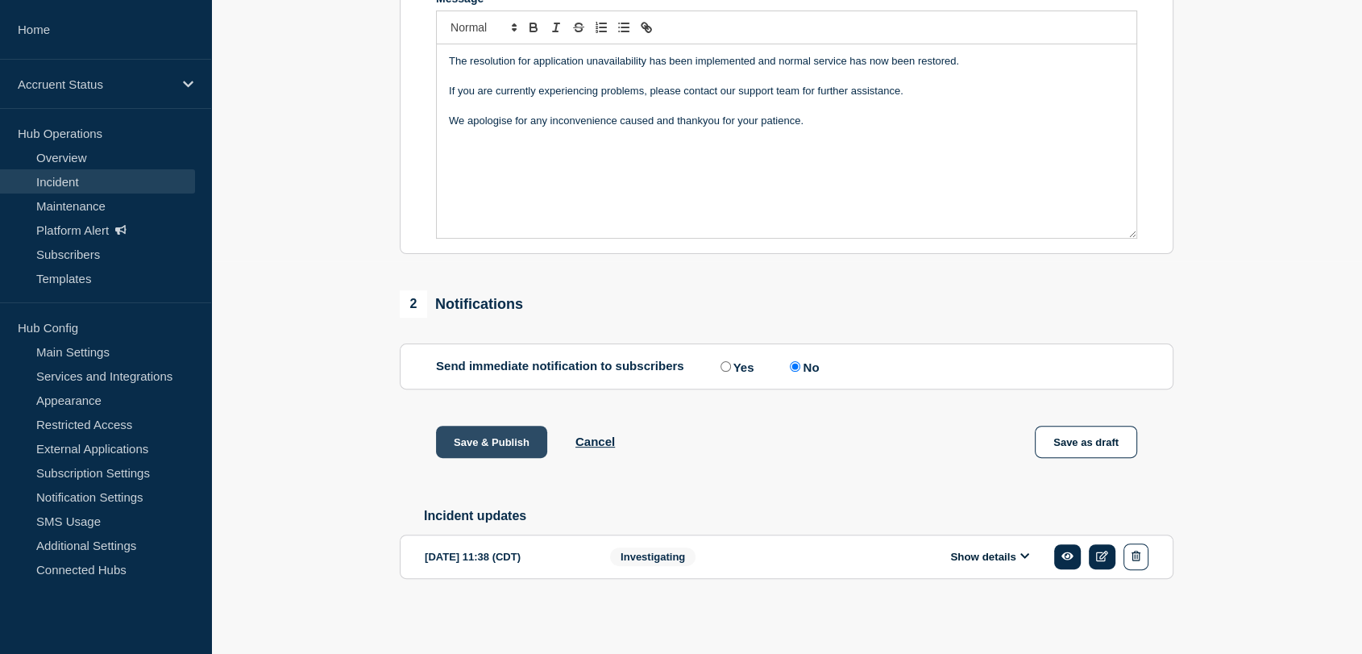
click at [496, 443] on button "Save & Publish" at bounding box center [491, 442] width 111 height 32
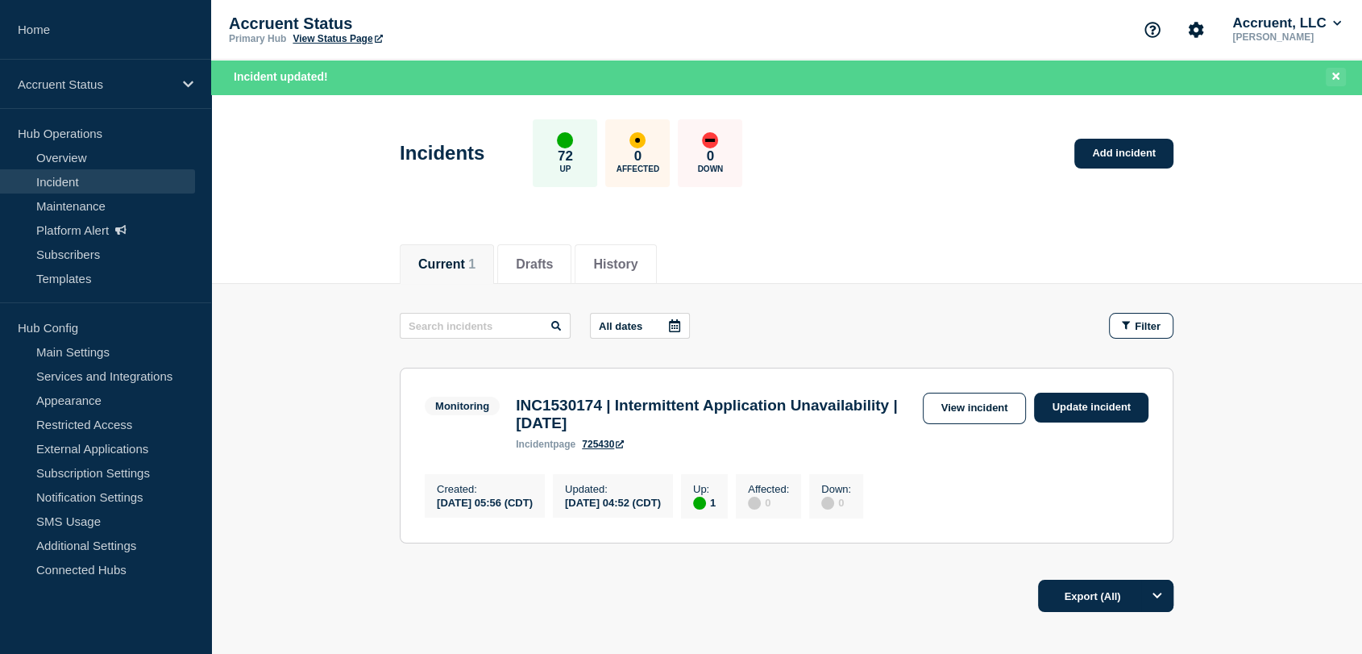
click at [1337, 73] on icon "Close banner" at bounding box center [1335, 76] width 7 height 10
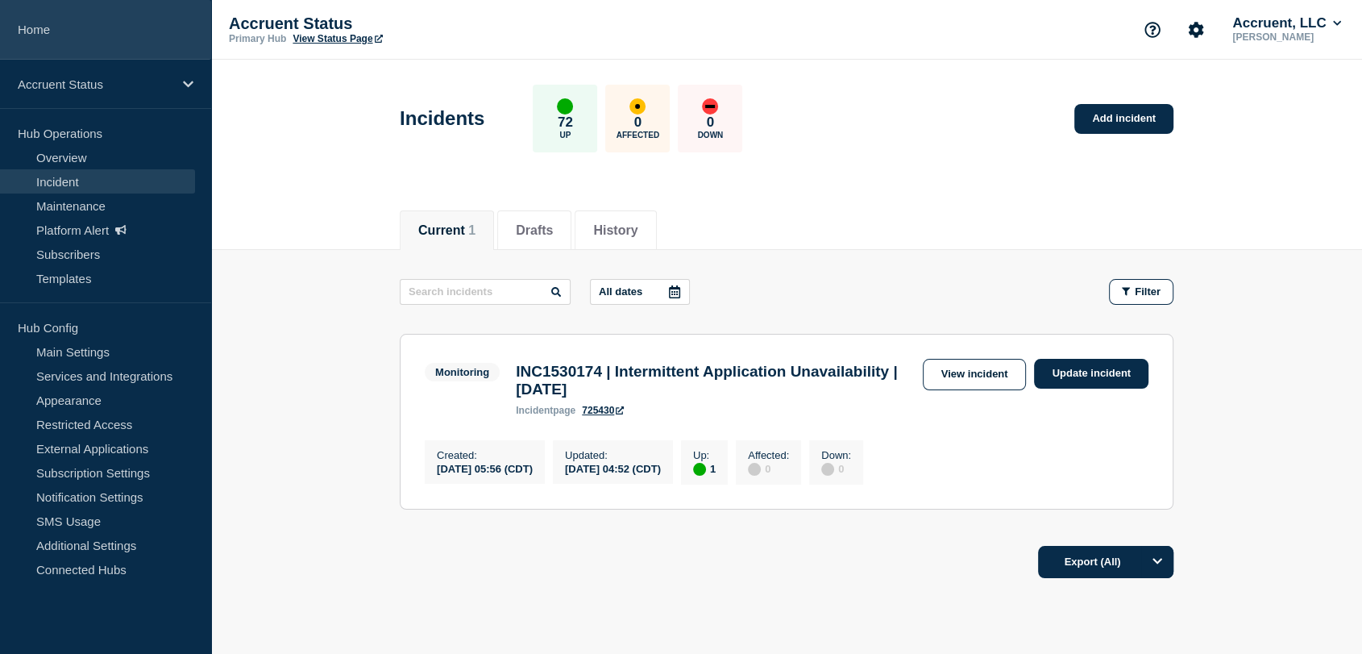
click at [79, 33] on link "Home" at bounding box center [105, 30] width 211 height 60
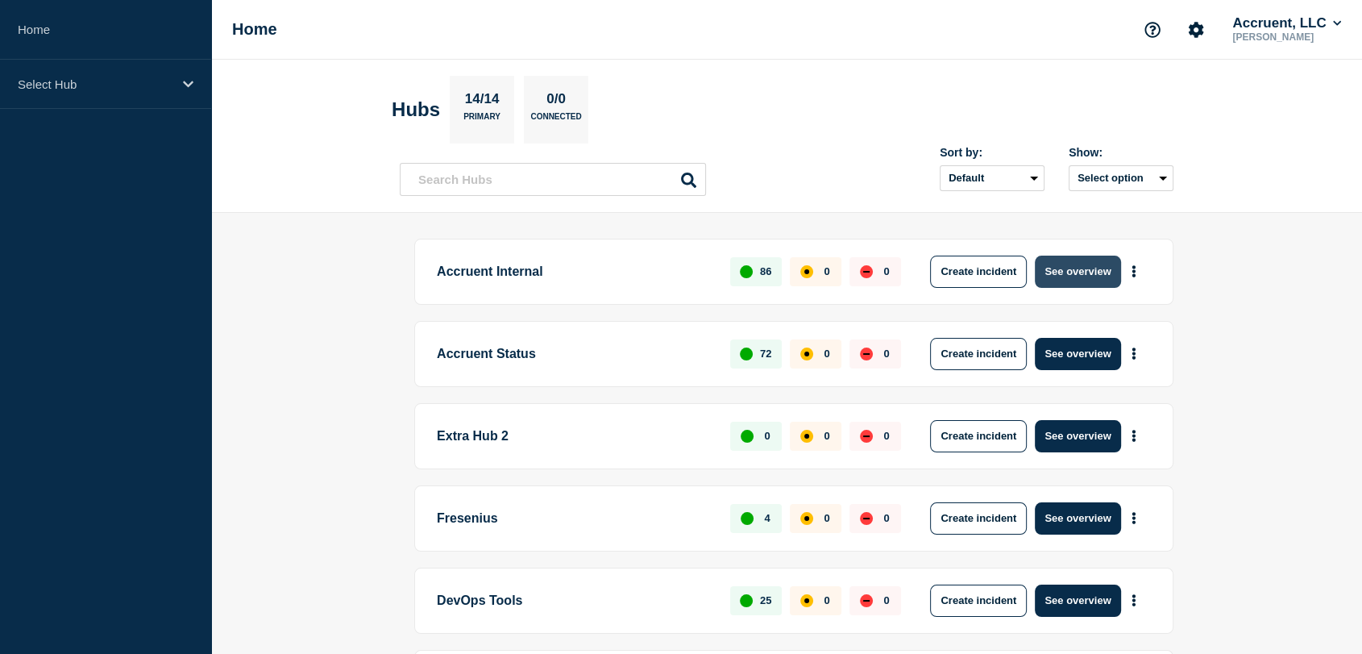
click at [1063, 272] on button "See overview" at bounding box center [1077, 272] width 85 height 32
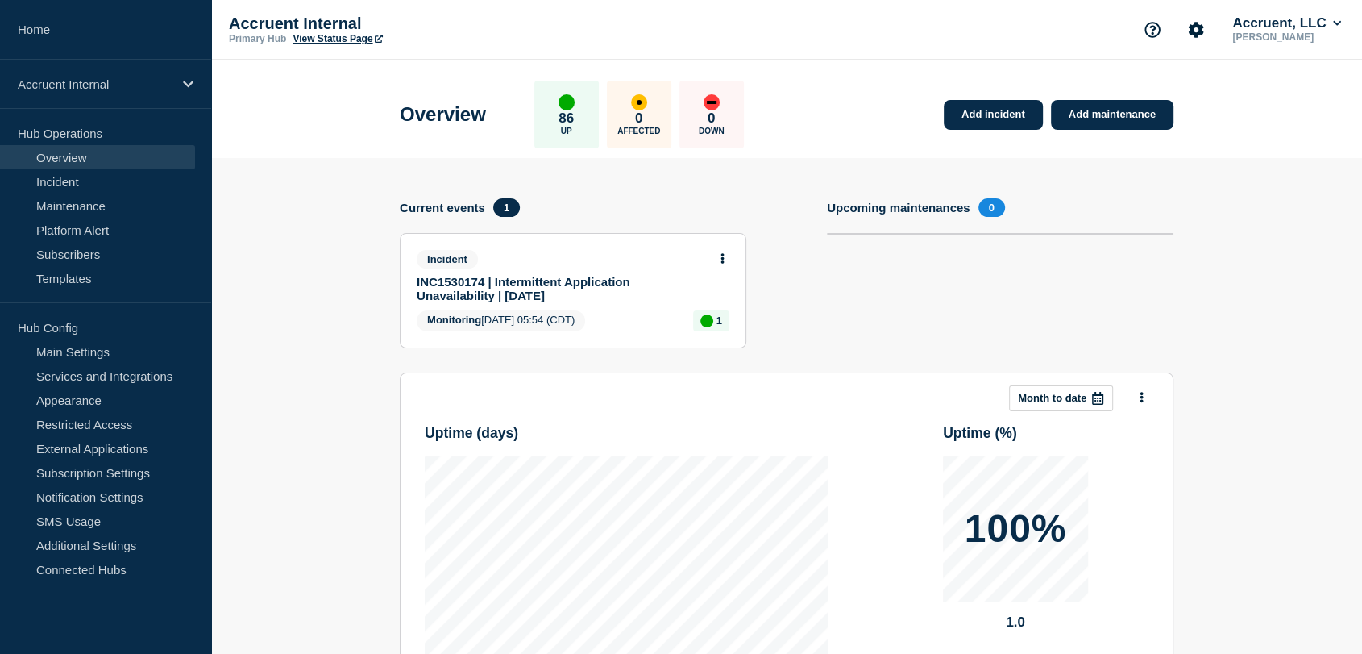
click at [721, 253] on icon at bounding box center [723, 258] width 4 height 10
click at [713, 317] on link "Update incident" at bounding box center [723, 316] width 78 height 13
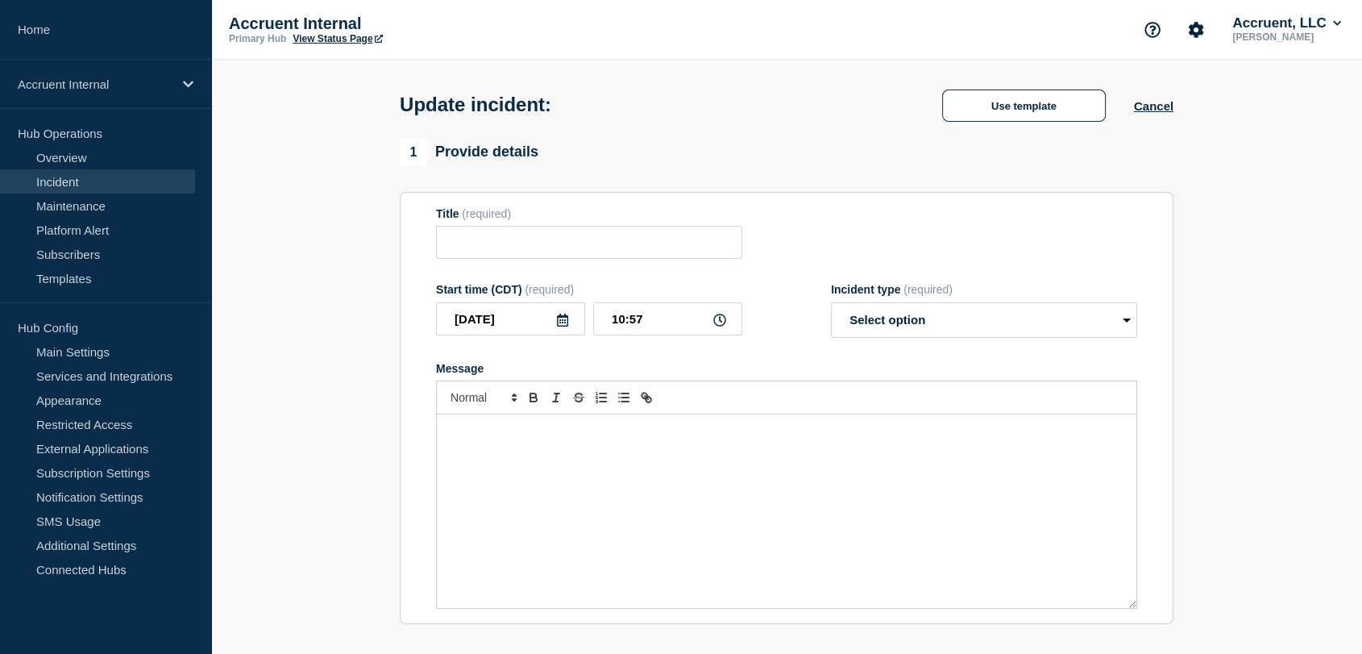
type input "INC1530174 | Intermittent Application Unavailability | [DATE]"
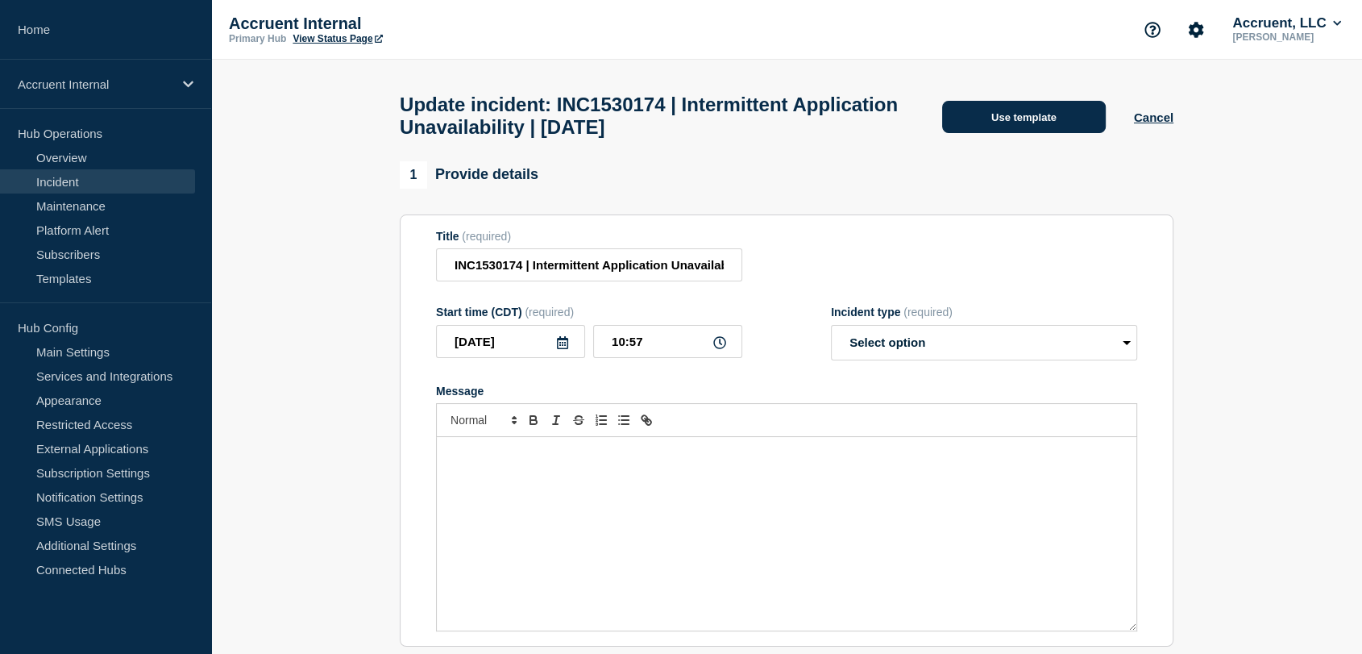
click at [951, 130] on button "Use template" at bounding box center [1024, 117] width 164 height 32
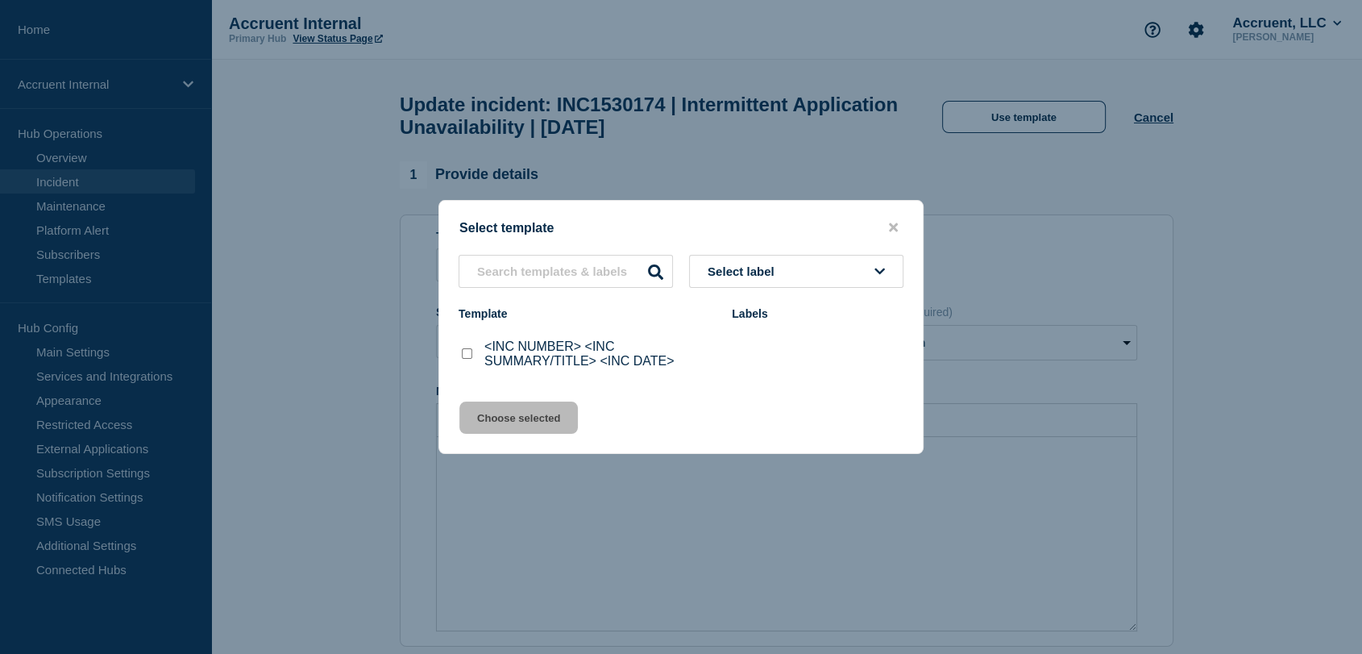
click at [469, 359] on input "<INC NUMBER> <INC SUMMARY/TITLE> <INC DATE> checkbox" at bounding box center [467, 353] width 10 height 10
checkbox input "true"
click at [513, 413] on button "Choose selected" at bounding box center [518, 417] width 118 height 32
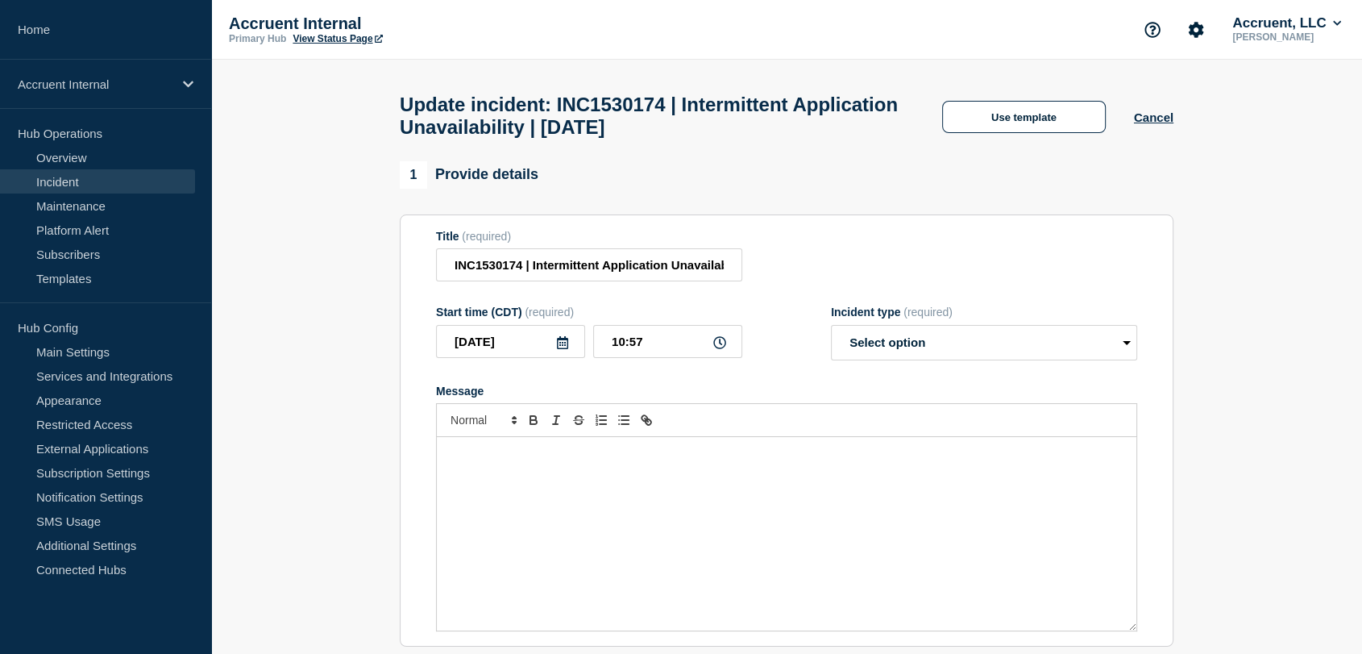
select select "investigating"
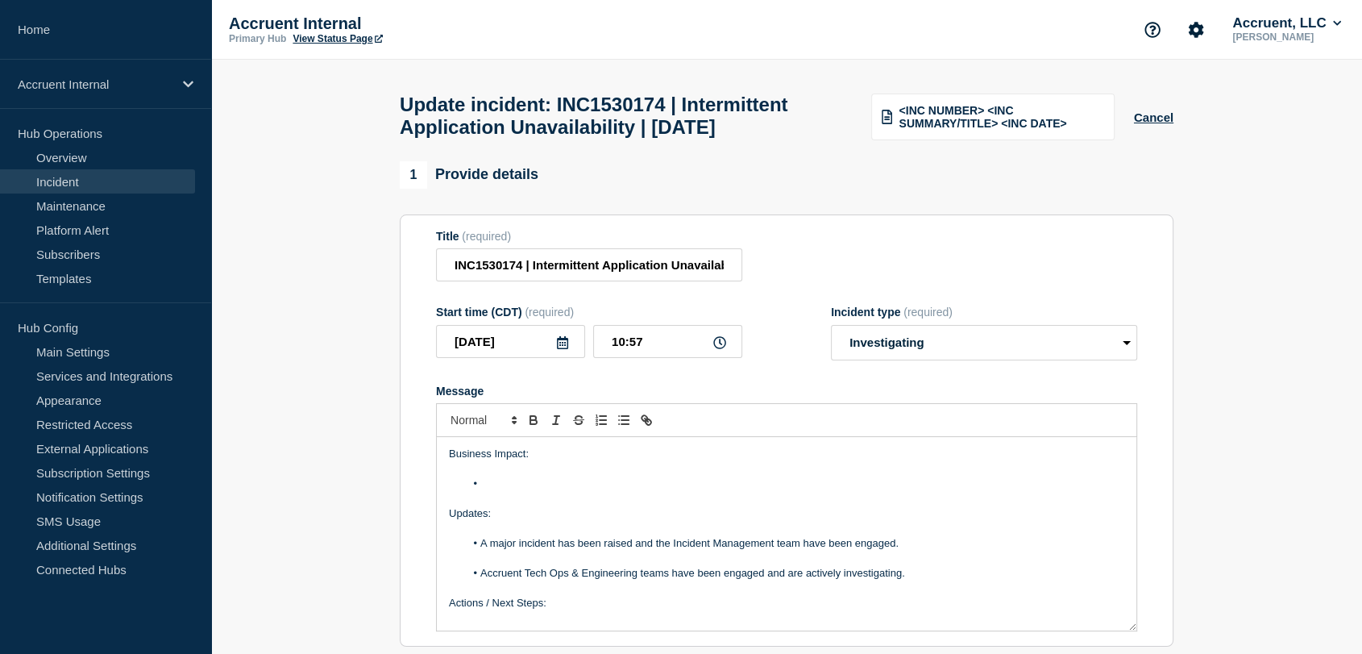
click at [516, 491] on li "Message" at bounding box center [795, 483] width 660 height 15
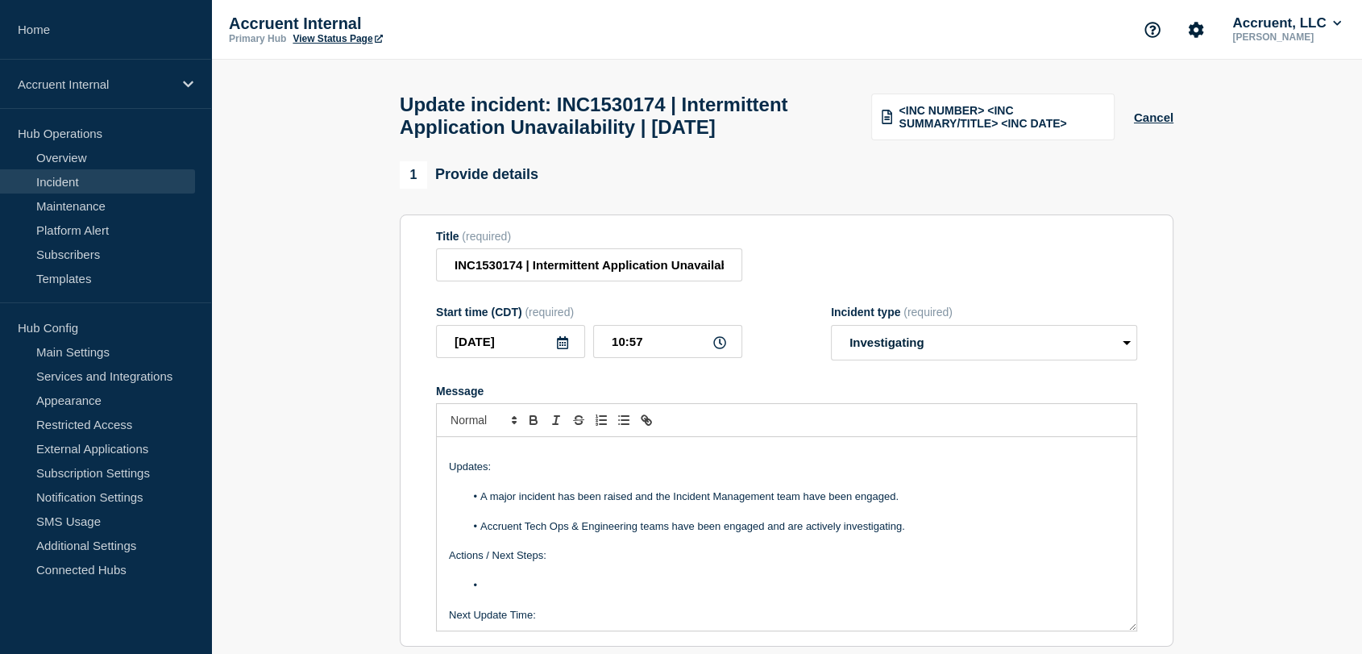
scroll to position [179, 0]
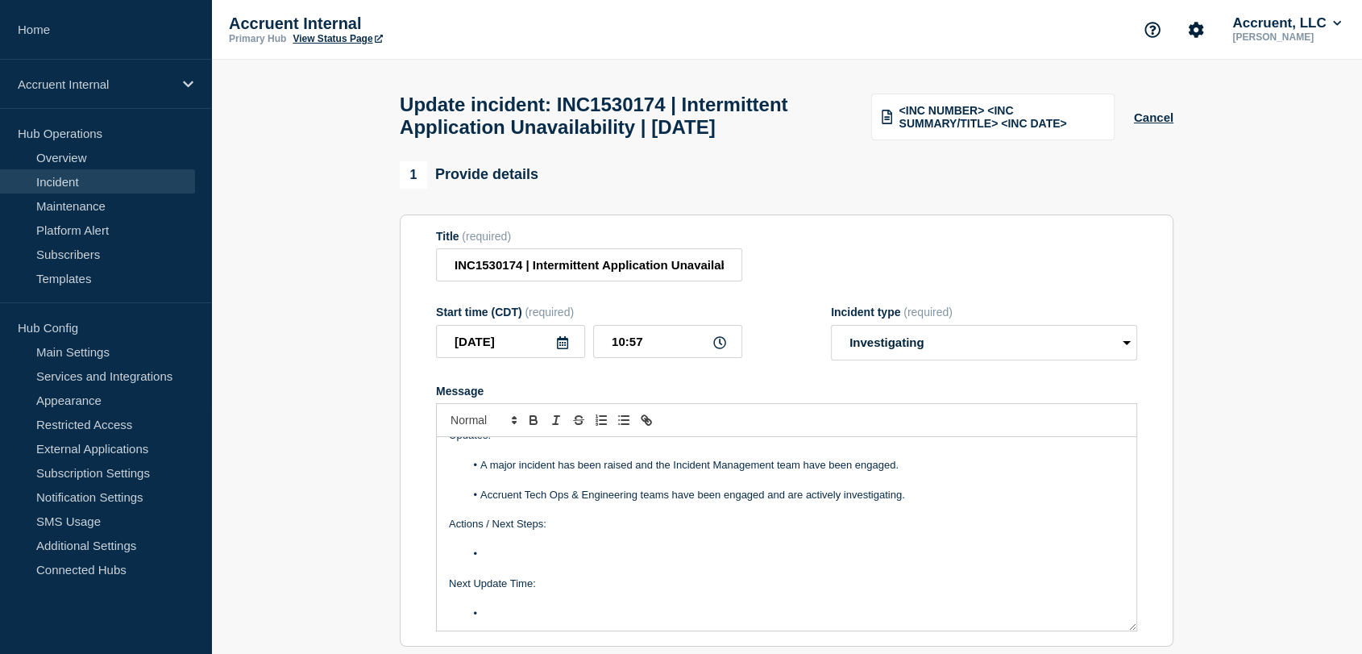
click at [514, 561] on li "Message" at bounding box center [795, 553] width 660 height 15
click at [532, 621] on li "Message" at bounding box center [795, 613] width 660 height 15
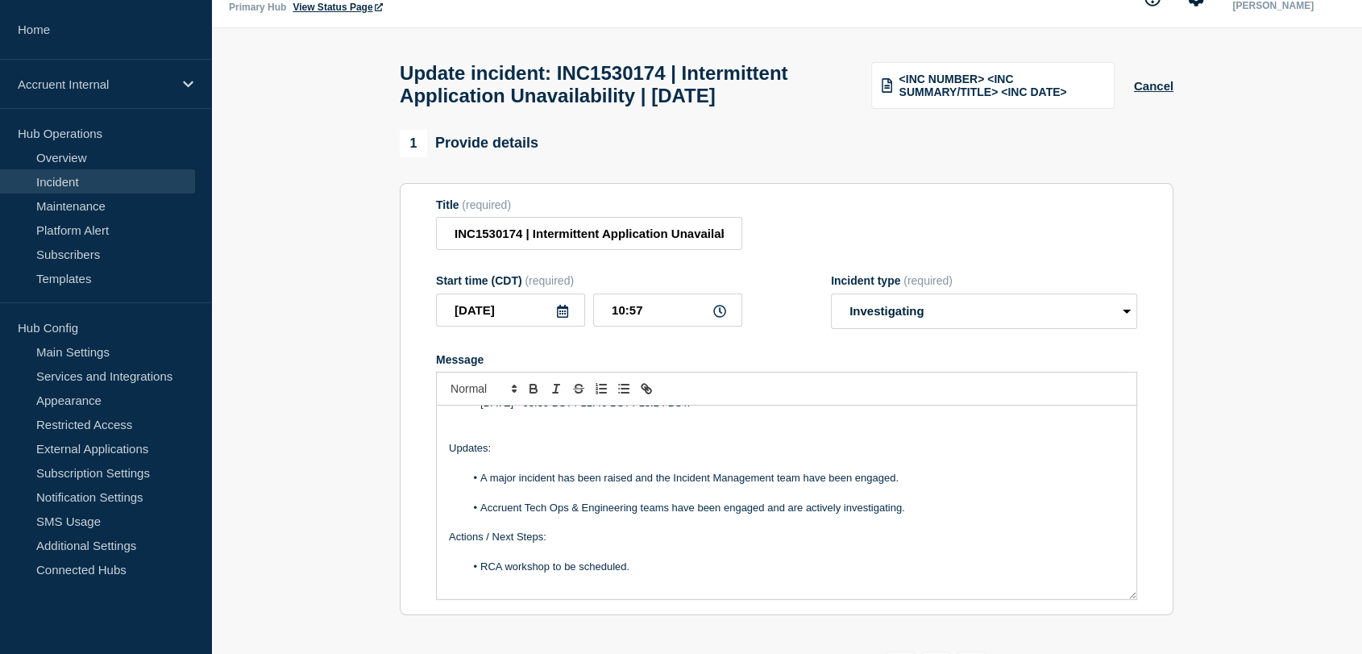
scroll to position [138, 0]
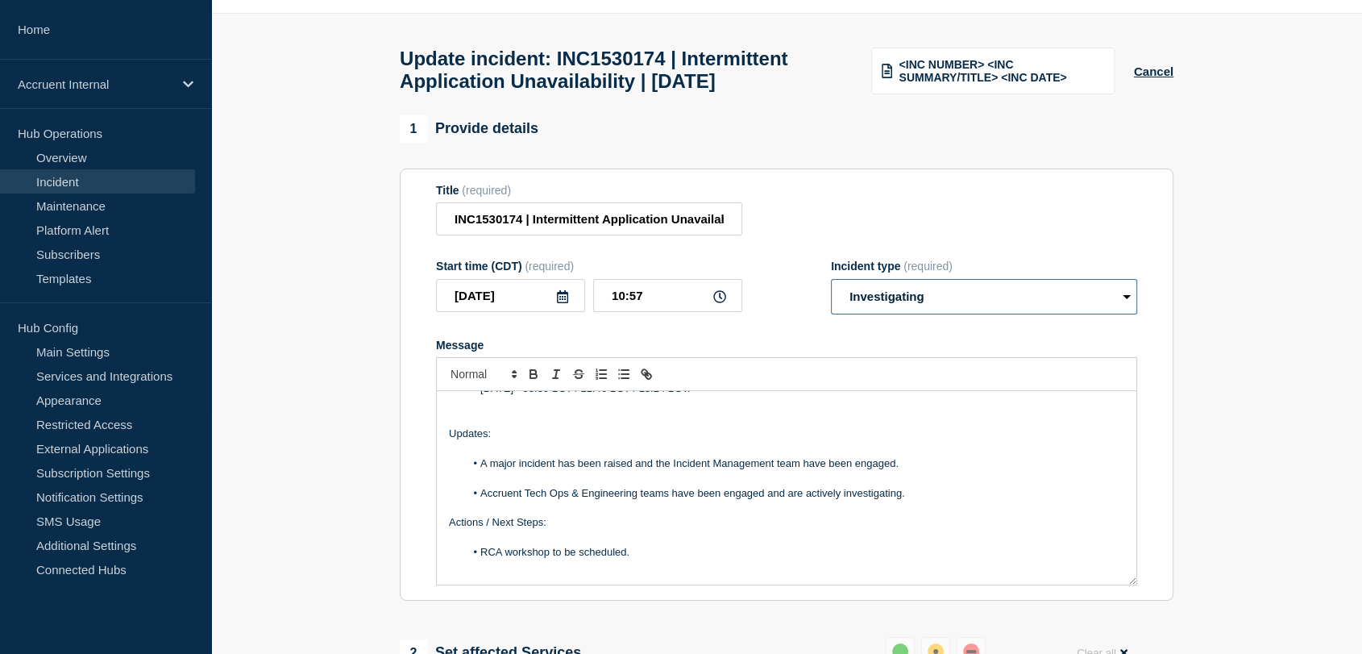
click at [916, 314] on select "Select option Investigating Identified Monitoring Resolved" at bounding box center [984, 296] width 306 height 35
select select "resolved"
click at [831, 314] on select "Select option Investigating Identified Monitoring Resolved" at bounding box center [984, 296] width 306 height 35
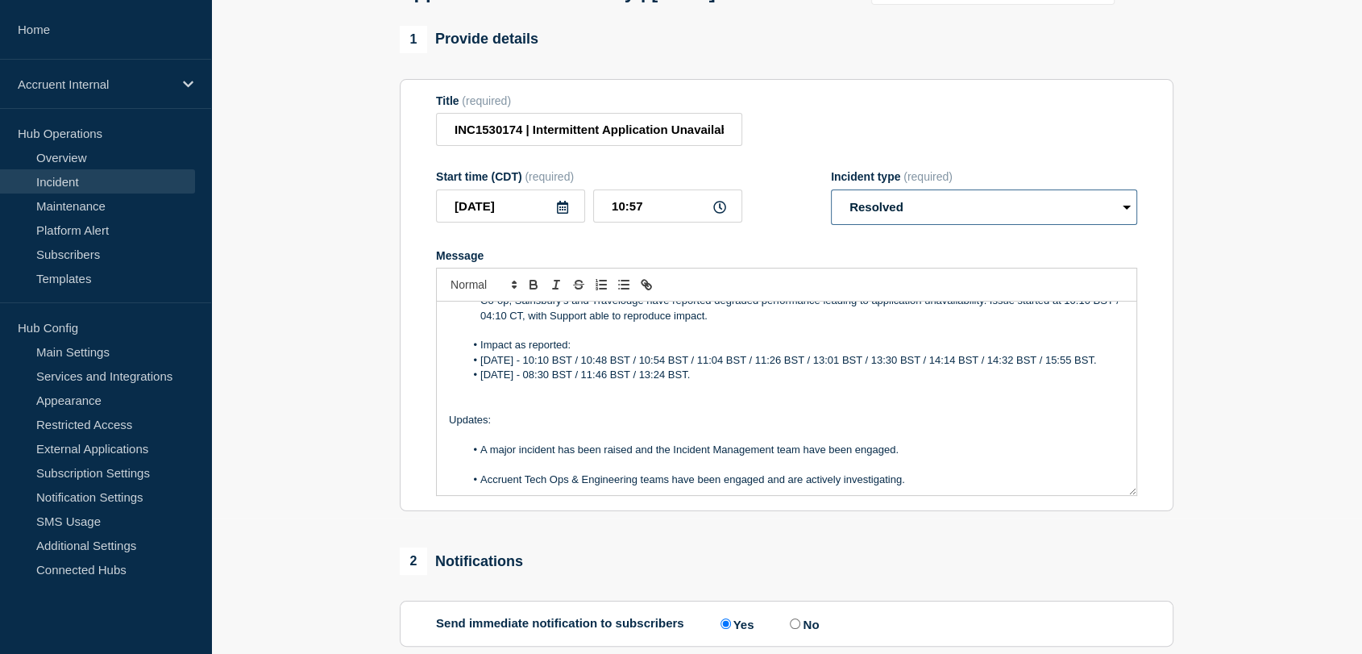
scroll to position [89, 0]
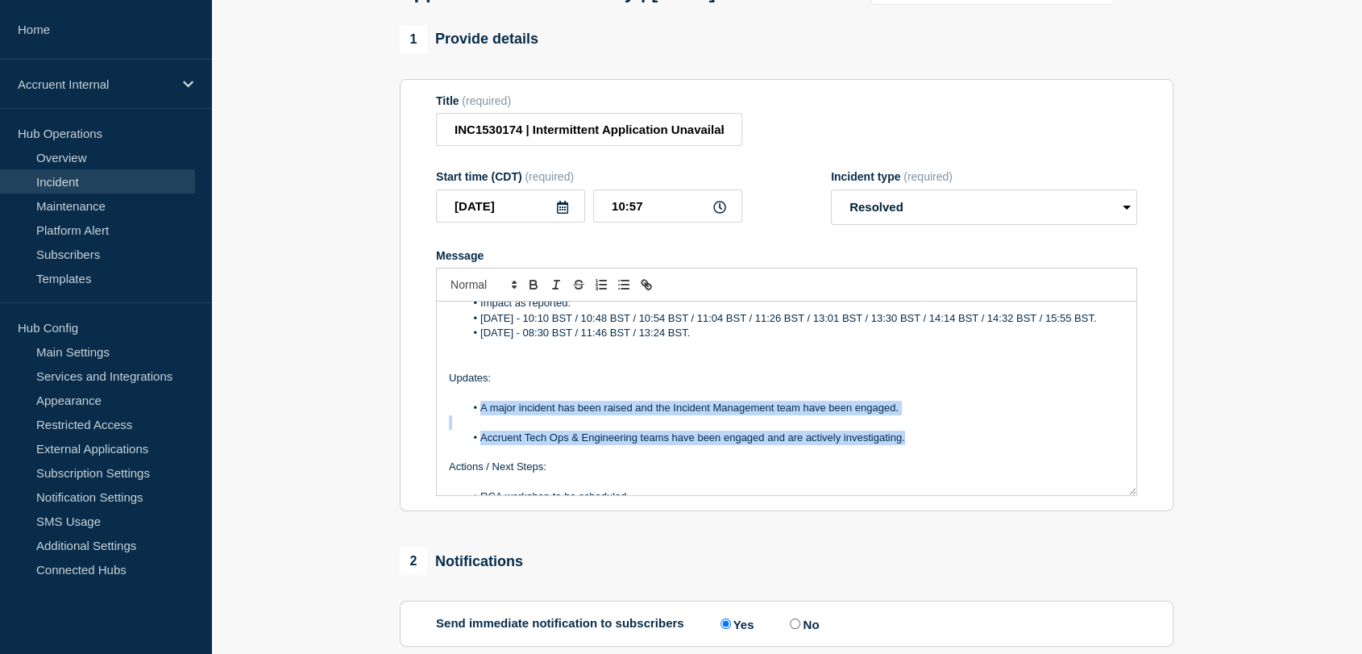
drag, startPoint x: 912, startPoint y: 492, endPoint x: 481, endPoint y: 459, distance: 432.4
click at [481, 459] on div "Business Impact: Co-op, Sainsbury's and Travelodge have reported degraded perfo…" at bounding box center [787, 397] width 700 height 193
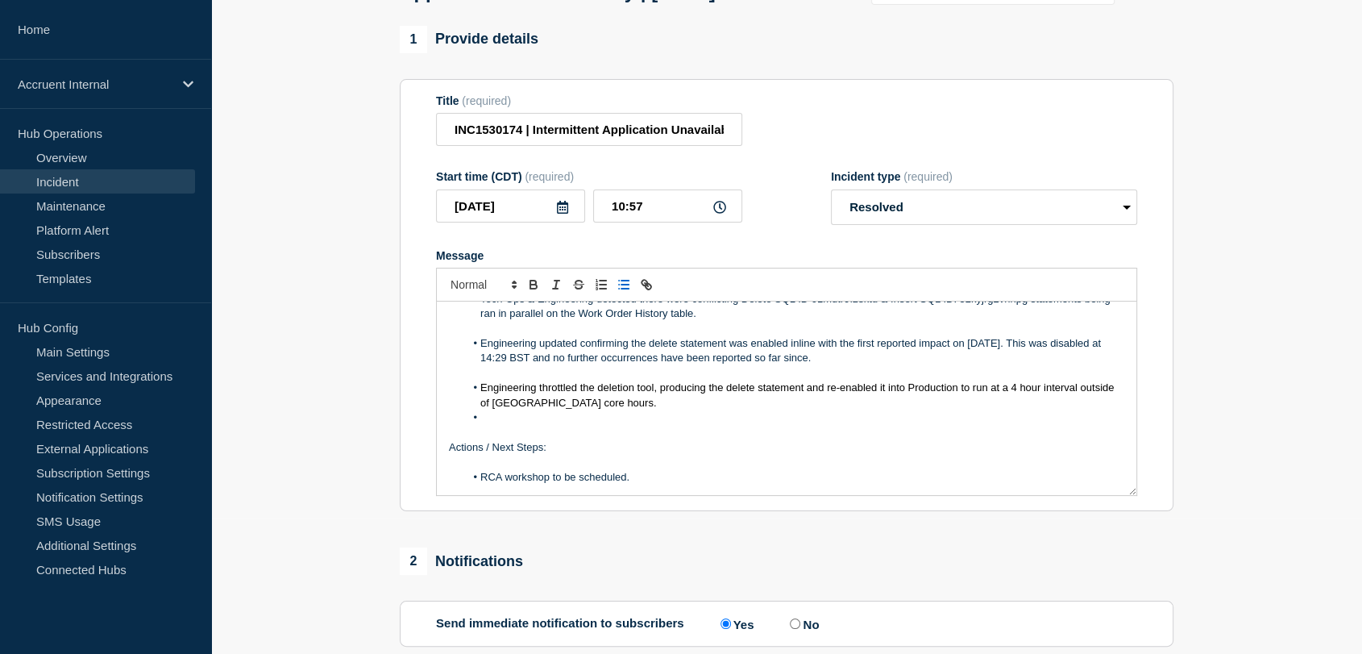
scroll to position [227, 0]
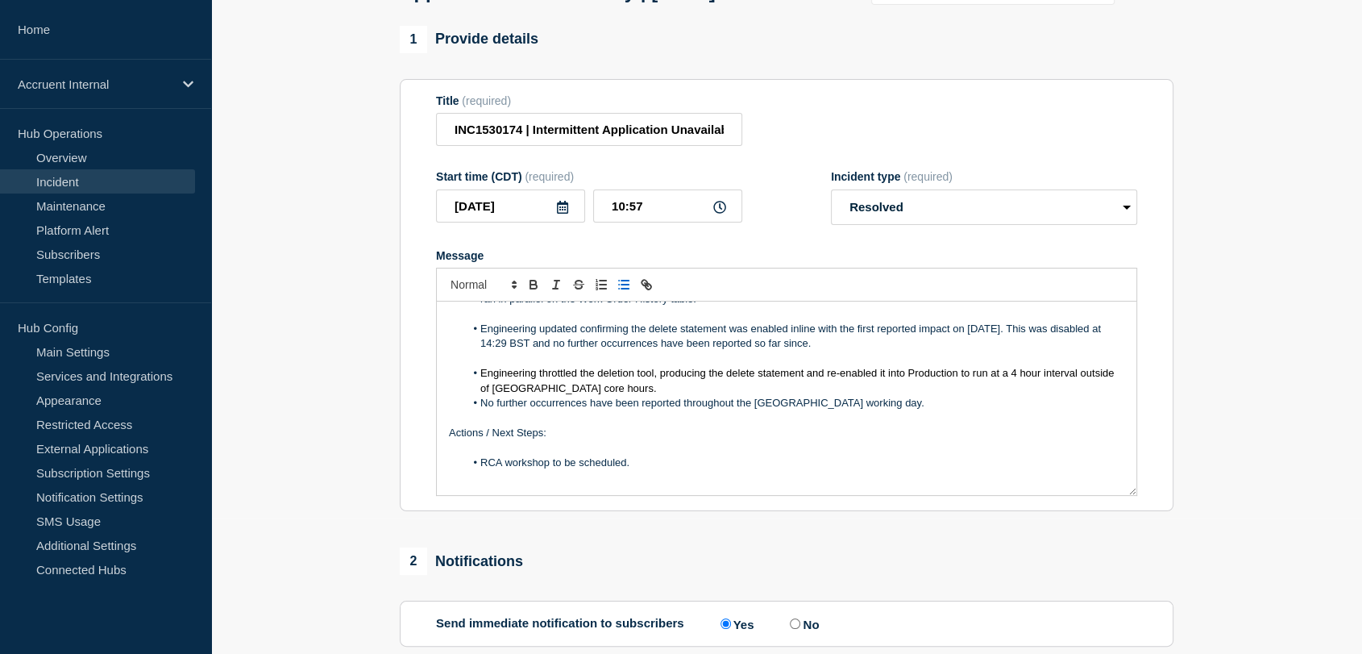
click at [605, 396] on li "Engineering throttled the deletion tool, producing the delete statement and re-…" at bounding box center [795, 381] width 660 height 30
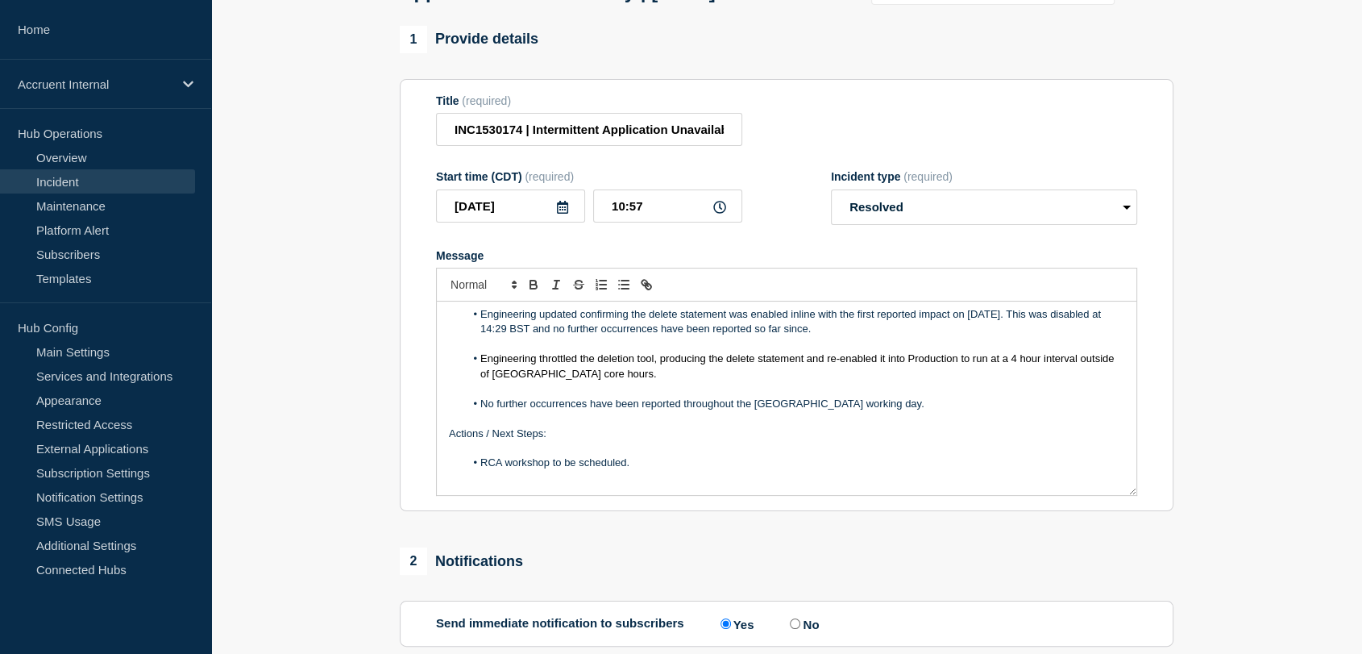
scroll to position [242, 0]
click at [829, 411] on li "No further occurrences have been reported throughout the [GEOGRAPHIC_DATA] work…" at bounding box center [795, 404] width 660 height 15
click at [826, 411] on li "No further occurrences have been reported throughout the [GEOGRAPHIC_DATA] work…" at bounding box center [795, 404] width 660 height 15
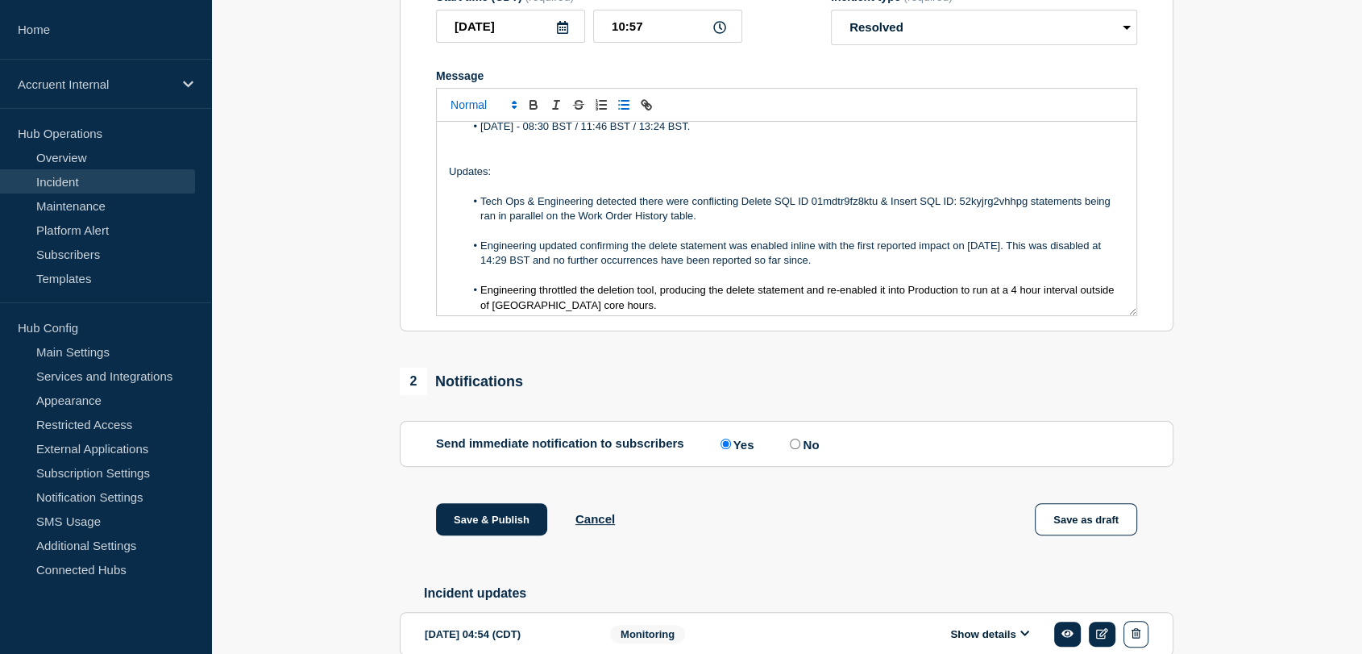
scroll to position [0, 0]
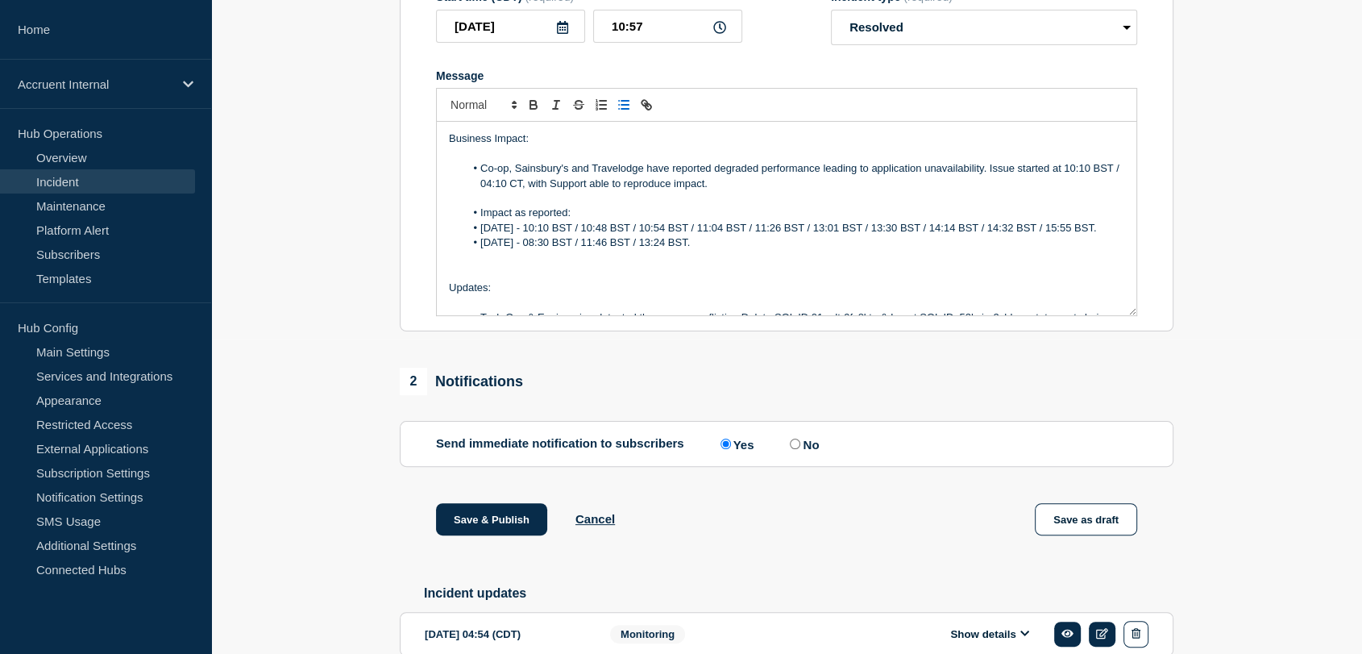
drag, startPoint x: 639, startPoint y: 320, endPoint x: 448, endPoint y: 336, distance: 191.7
click at [448, 315] on div "Business Impact: Co-op, Sainsbury's and Travelodge have reported degraded perfo…" at bounding box center [787, 218] width 700 height 193
copy div "Updates: Tech Ops & Engineering detected there were conflicting Delete SQL ID 0…"
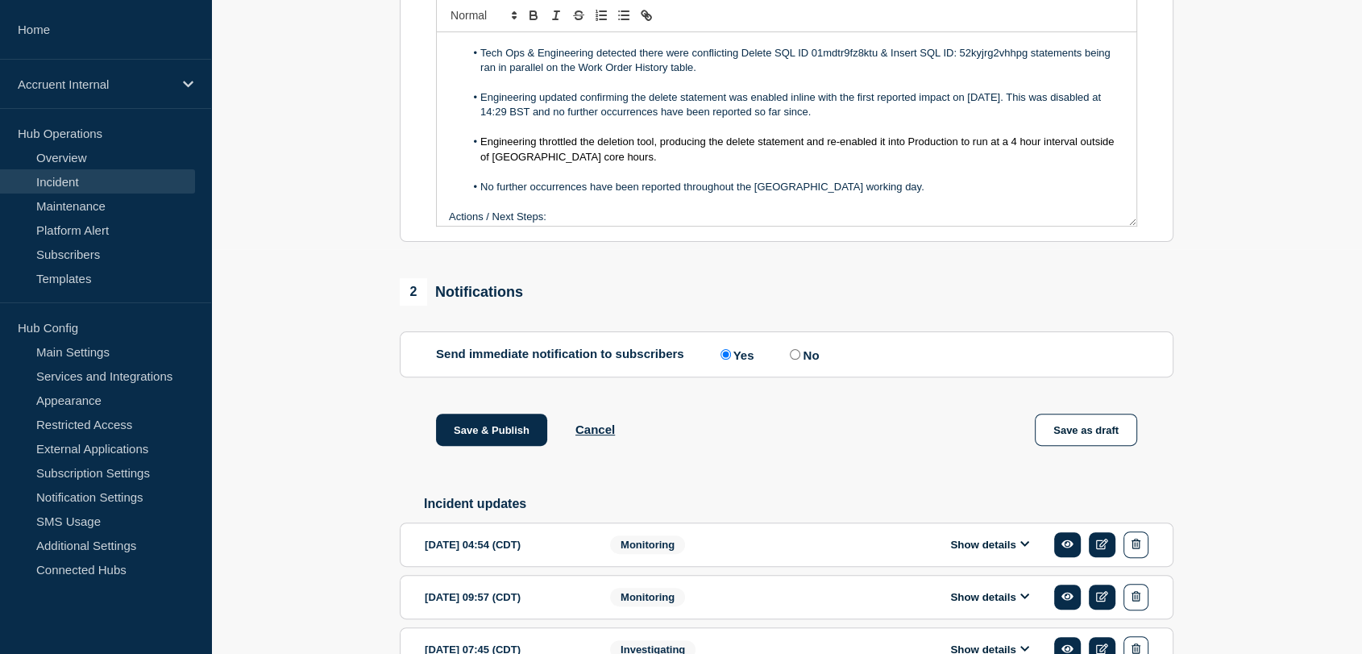
scroll to position [242, 0]
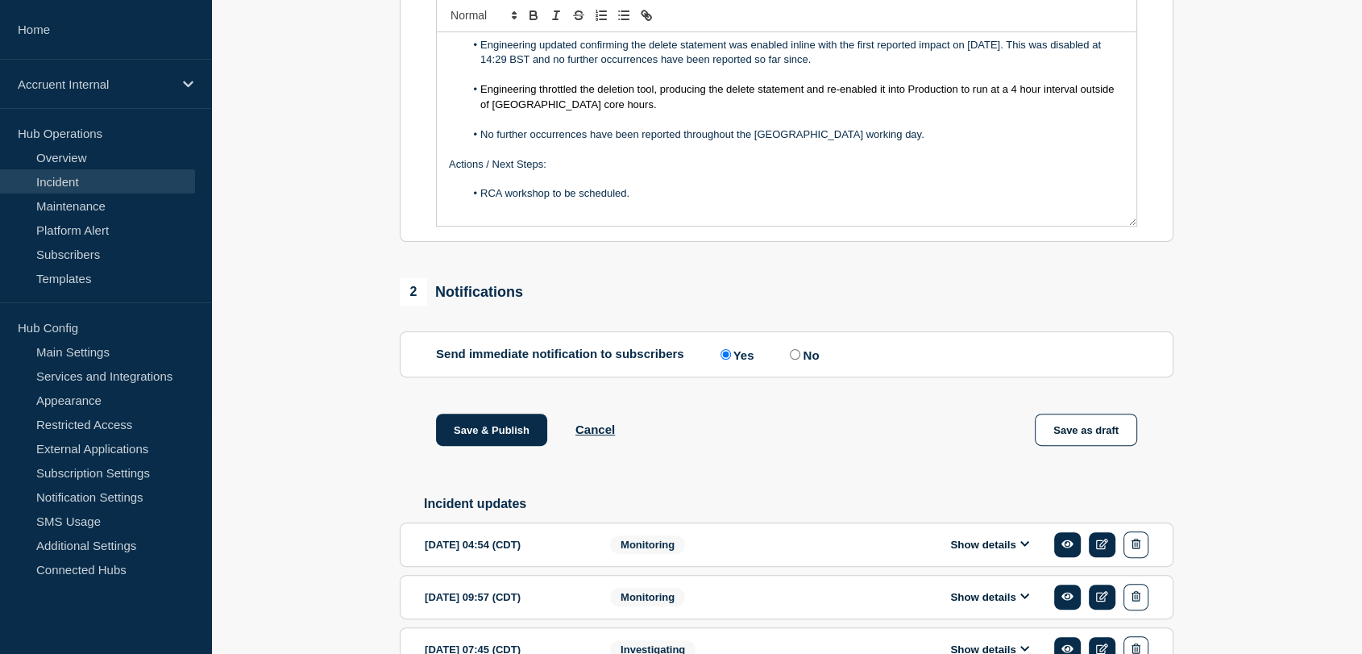
click at [605, 142] on li "No further occurrences have been reported throughout the [GEOGRAPHIC_DATA] work…" at bounding box center [795, 134] width 660 height 15
click at [489, 446] on button "Save & Publish" at bounding box center [491, 429] width 111 height 32
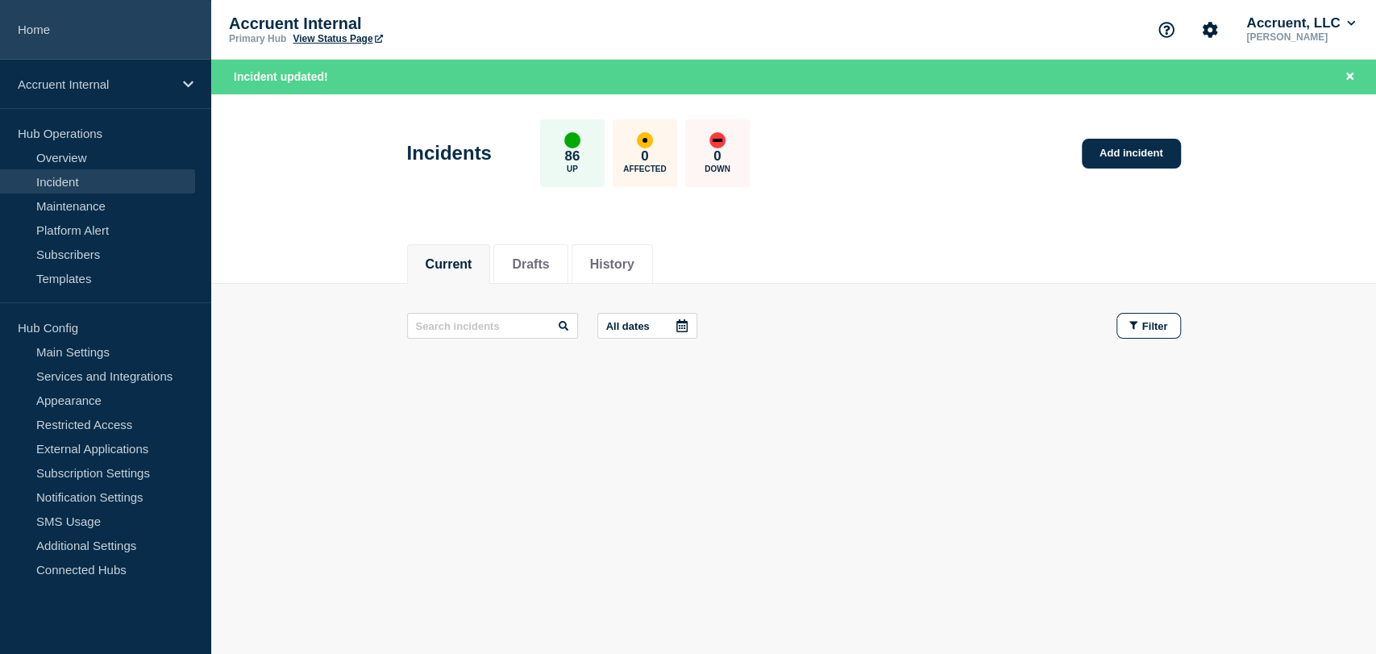
click at [35, 32] on link "Home" at bounding box center [105, 30] width 211 height 60
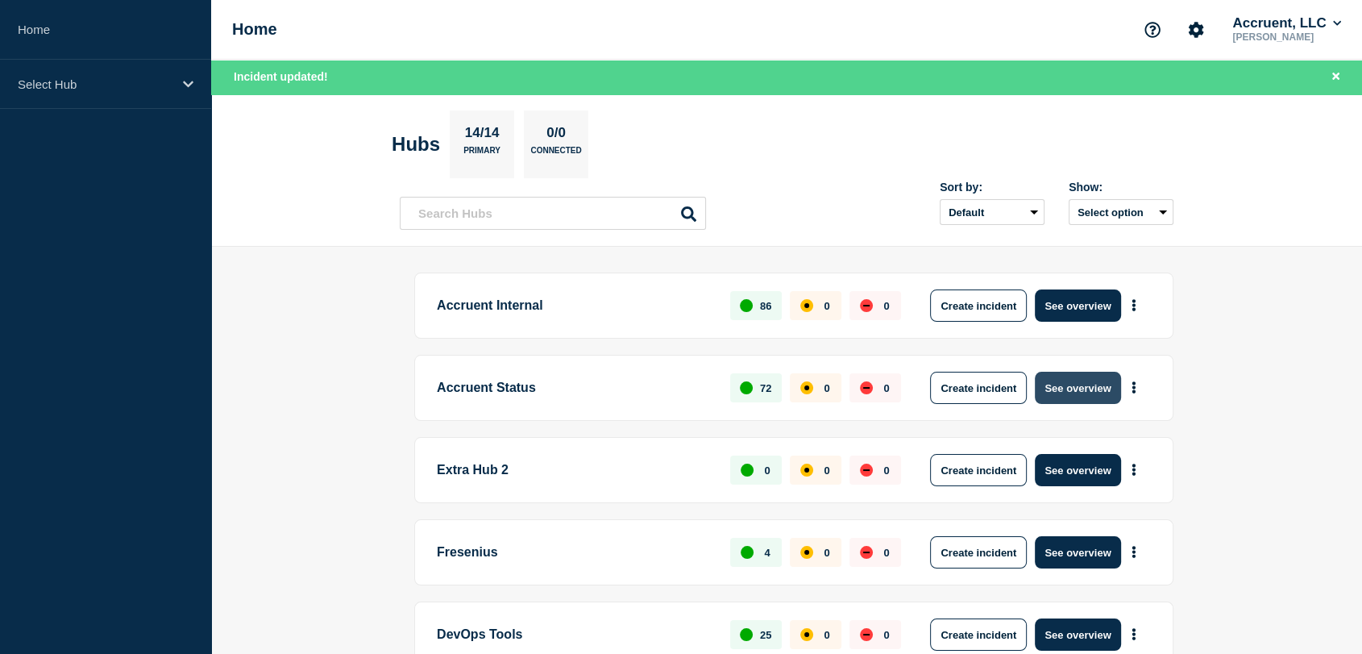
click at [1053, 389] on button "See overview" at bounding box center [1077, 388] width 85 height 32
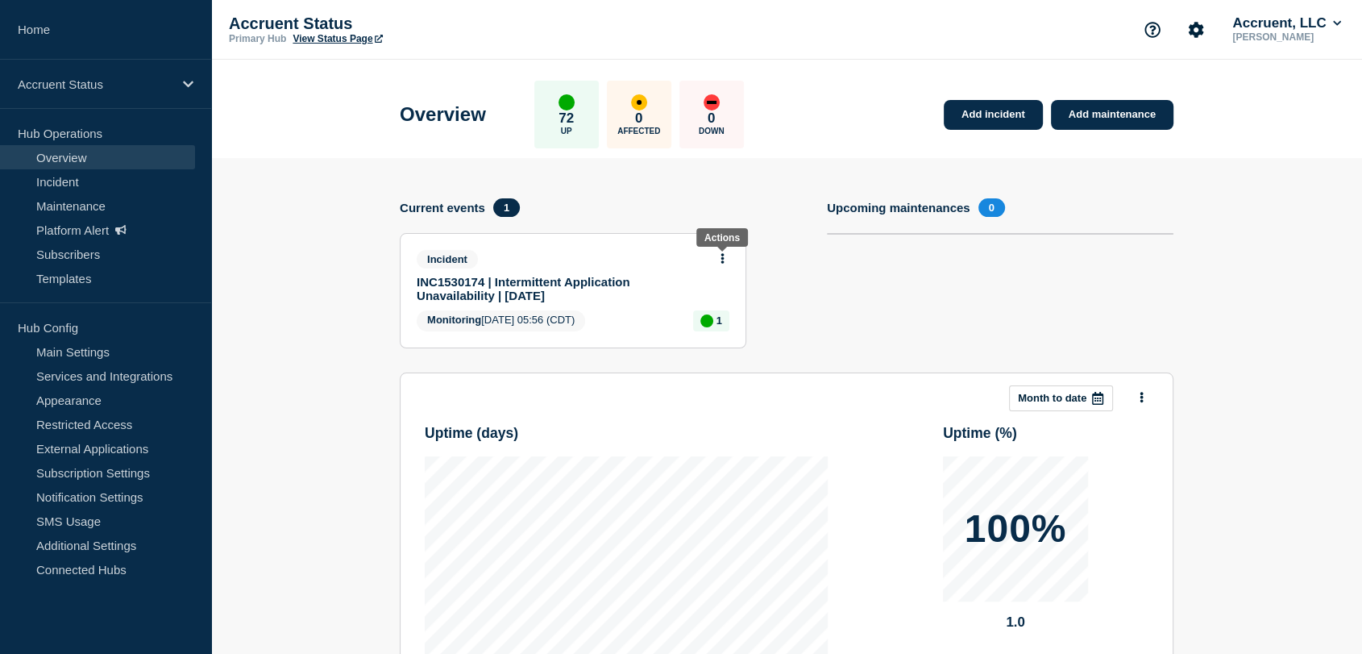
click at [722, 256] on icon at bounding box center [722, 258] width 3 height 10
click at [717, 319] on link "Update incident" at bounding box center [723, 316] width 78 height 13
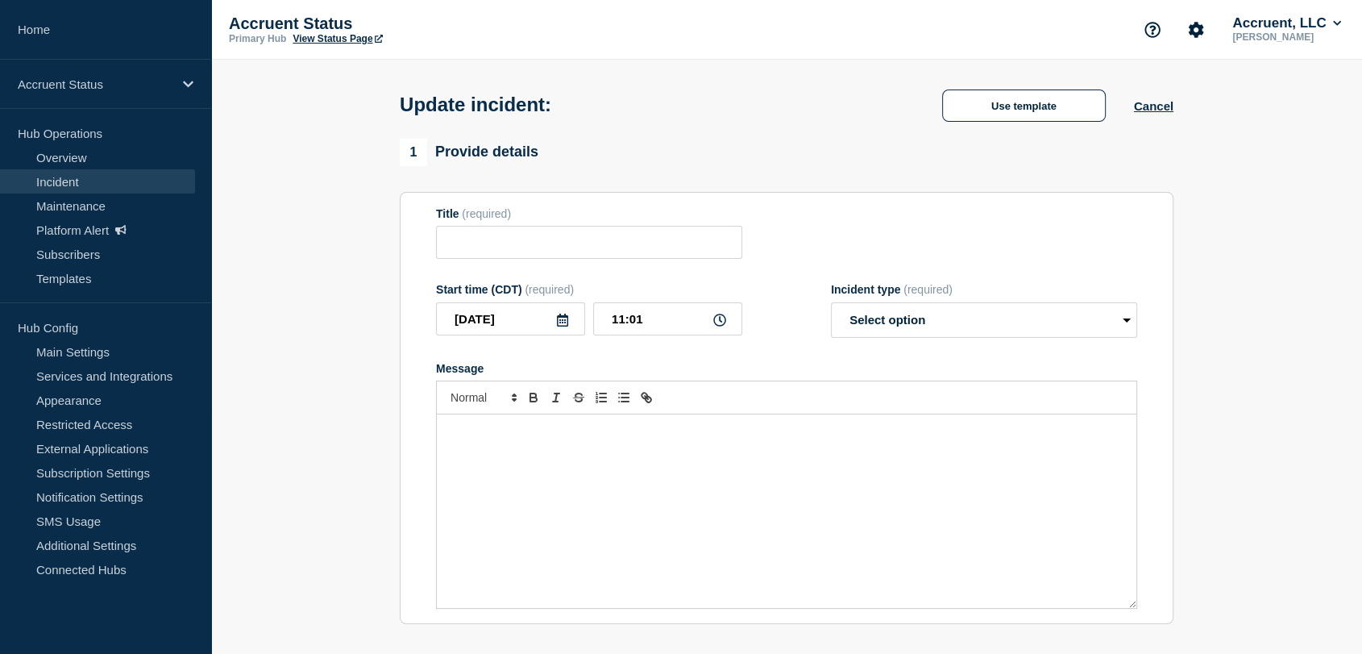
type input "INC1530174 | Intermittent Application Unavailability | [DATE]"
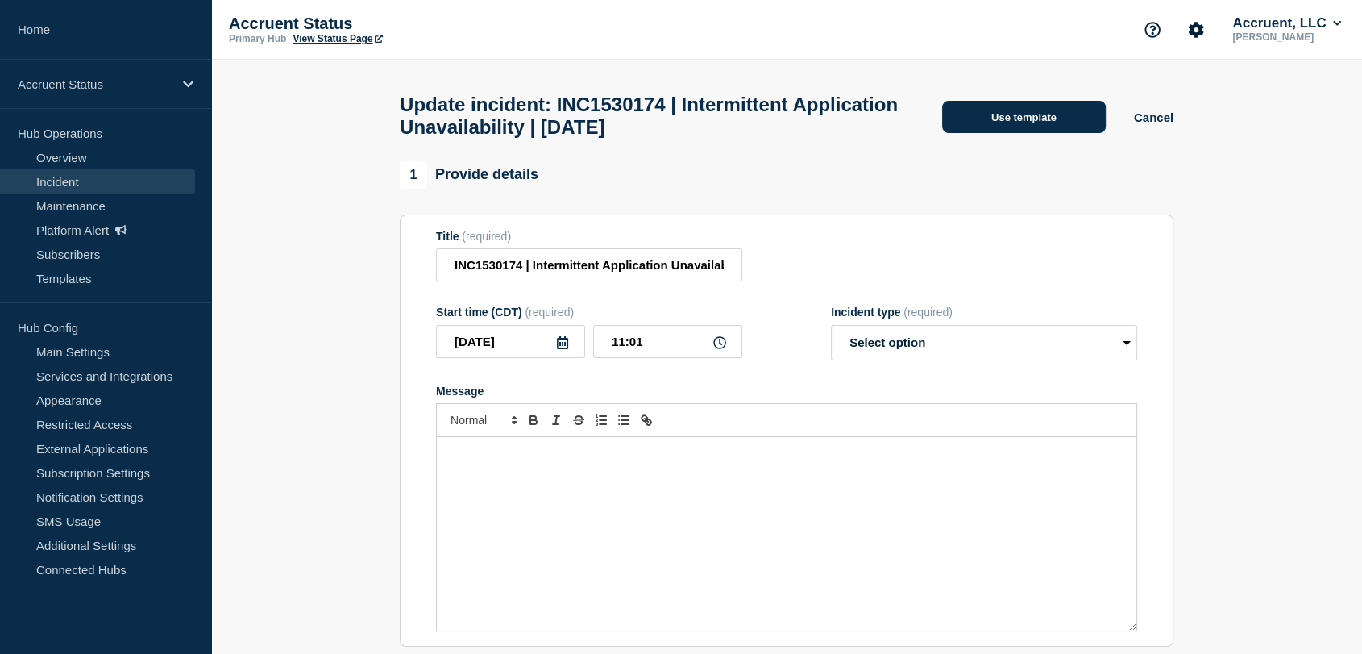
click at [970, 125] on button "Use template" at bounding box center [1024, 117] width 164 height 32
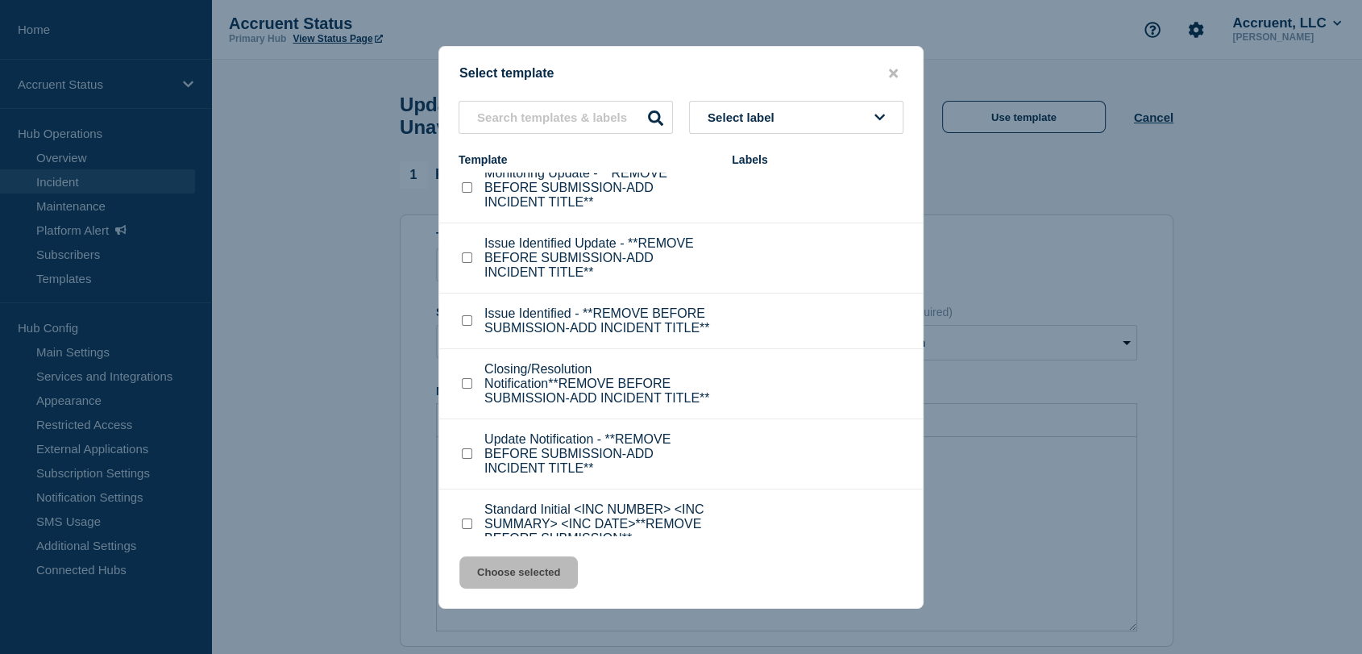
scroll to position [51, 0]
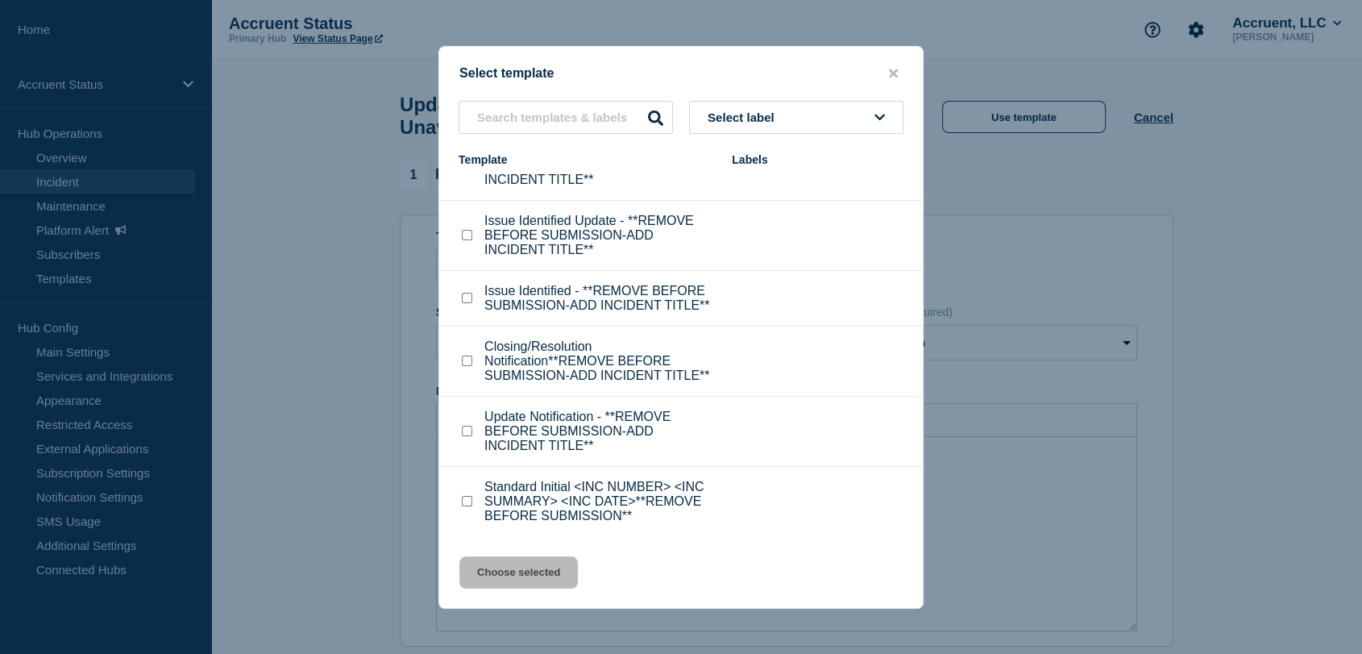
click at [468, 355] on input "Closing/Resolution Notification**REMOVE BEFORE SUBMISSION-ADD INCIDENT TITLE** …" at bounding box center [467, 360] width 10 height 10
checkbox input "true"
click at [533, 574] on button "Choose selected" at bounding box center [518, 572] width 118 height 32
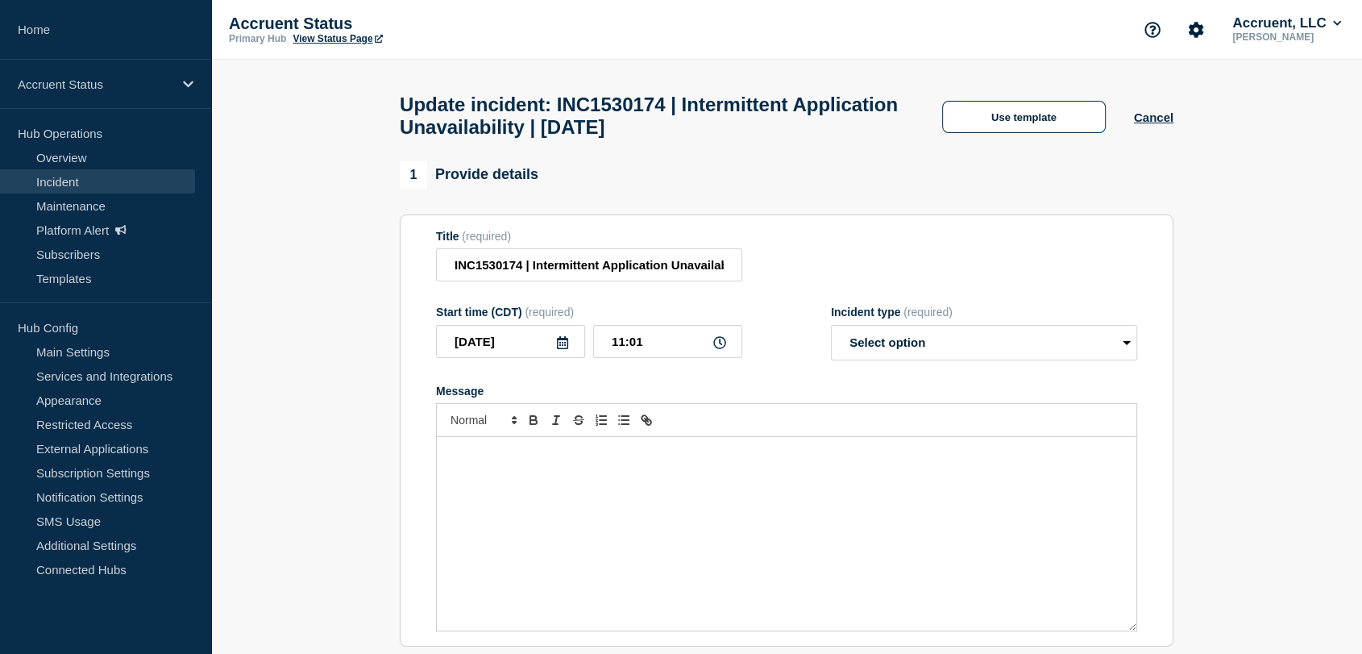
select select "resolved"
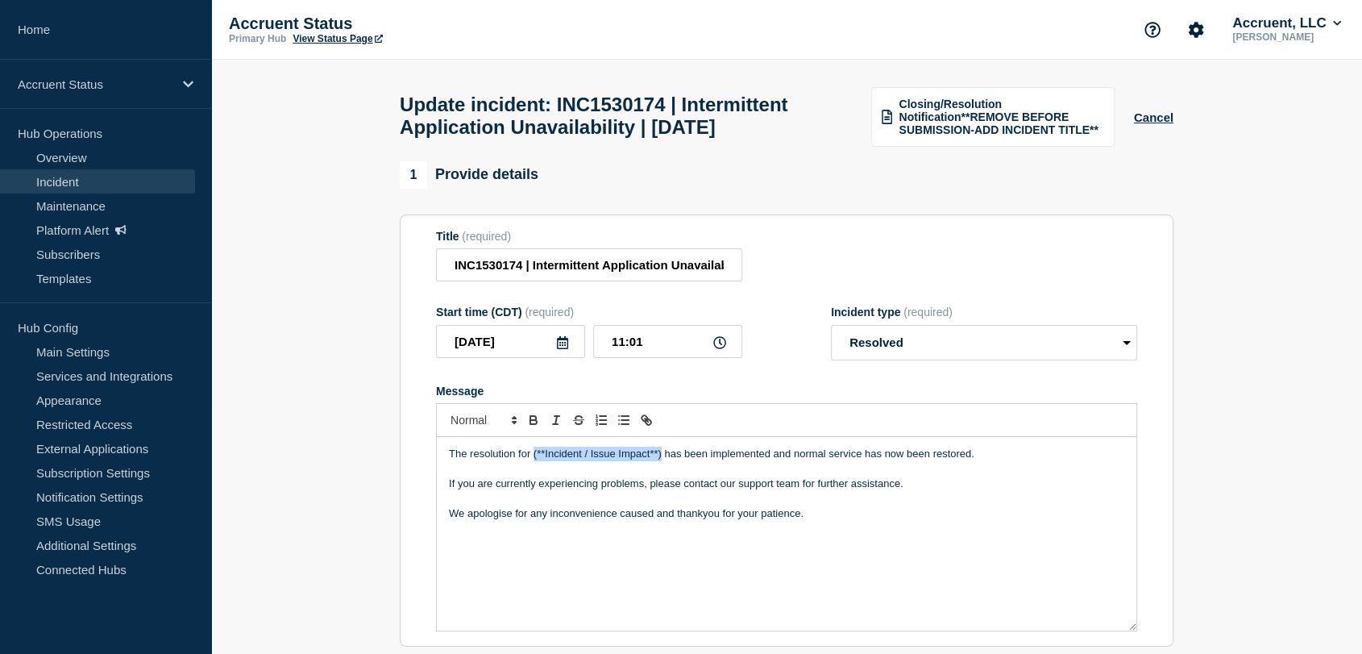
drag, startPoint x: 661, startPoint y: 486, endPoint x: 533, endPoint y: 492, distance: 128.3
click at [533, 461] on p "The resolution for (**Incident / Issue Impact**) has been implemented and norma…" at bounding box center [786, 454] width 675 height 15
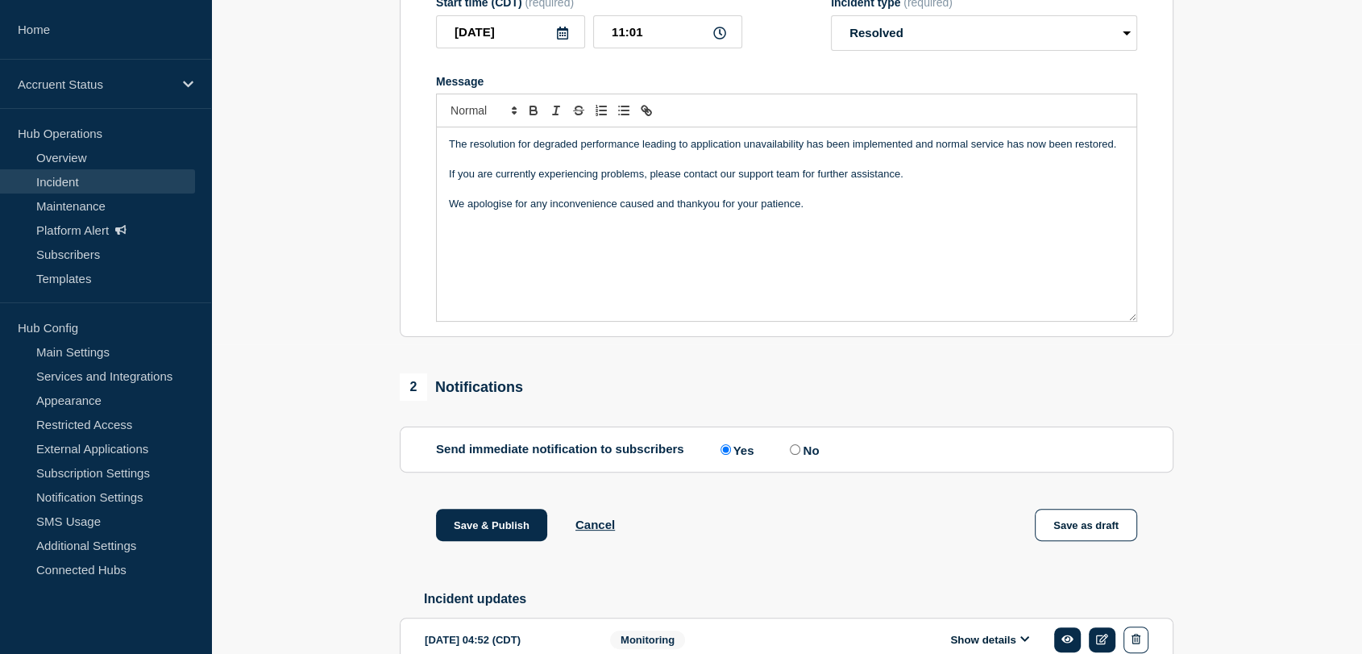
scroll to position [358, 0]
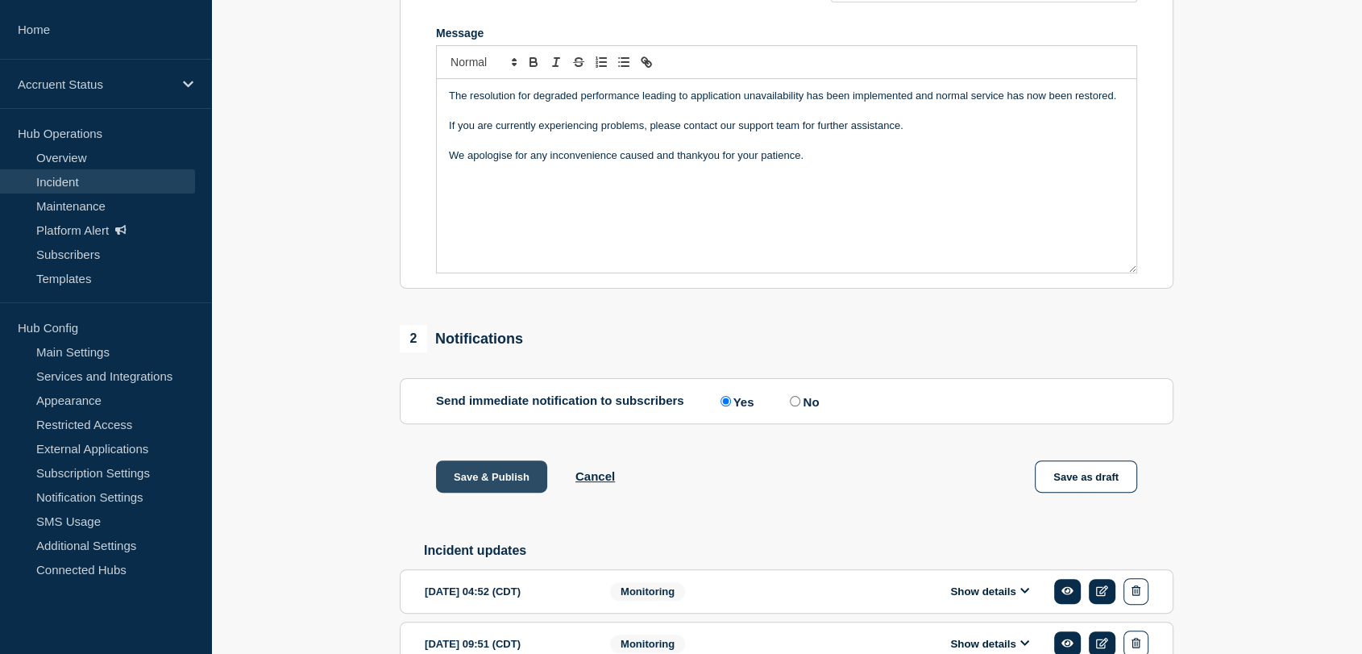
click at [497, 492] on button "Save & Publish" at bounding box center [491, 476] width 111 height 32
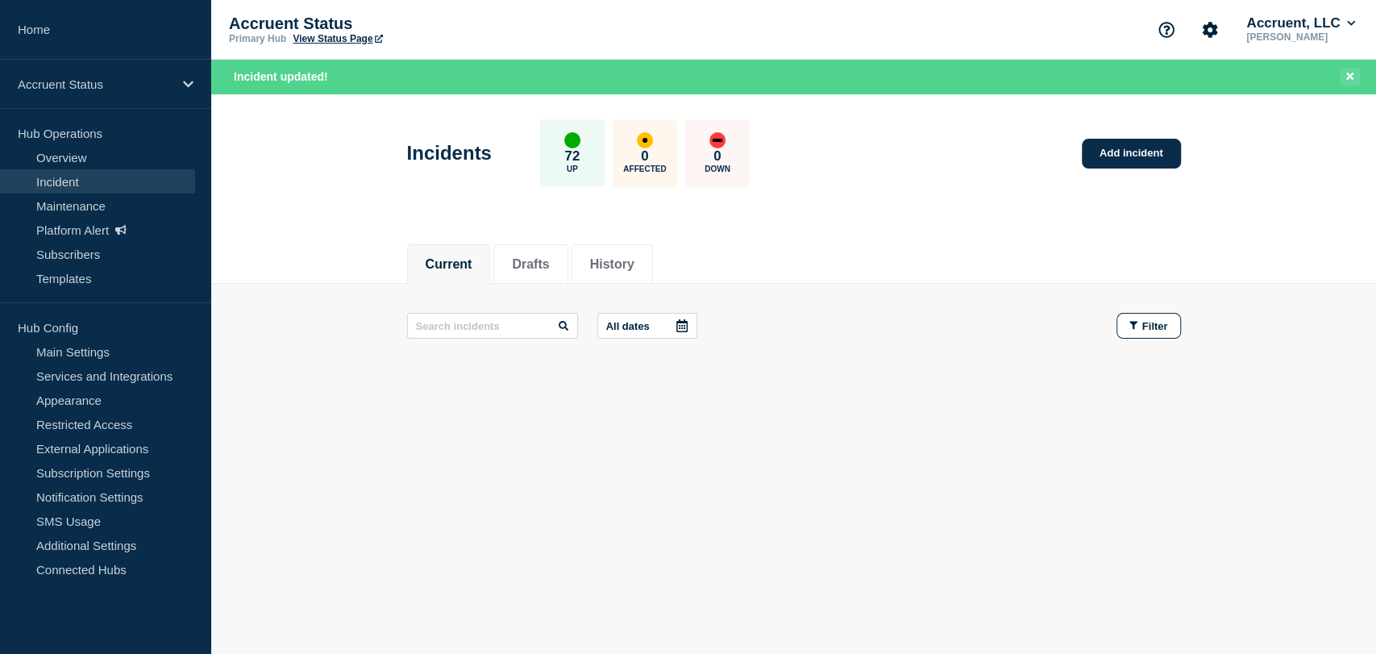
click at [1351, 73] on icon "Close banner" at bounding box center [1349, 76] width 7 height 7
